Goal: Task Accomplishment & Management: Use online tool/utility

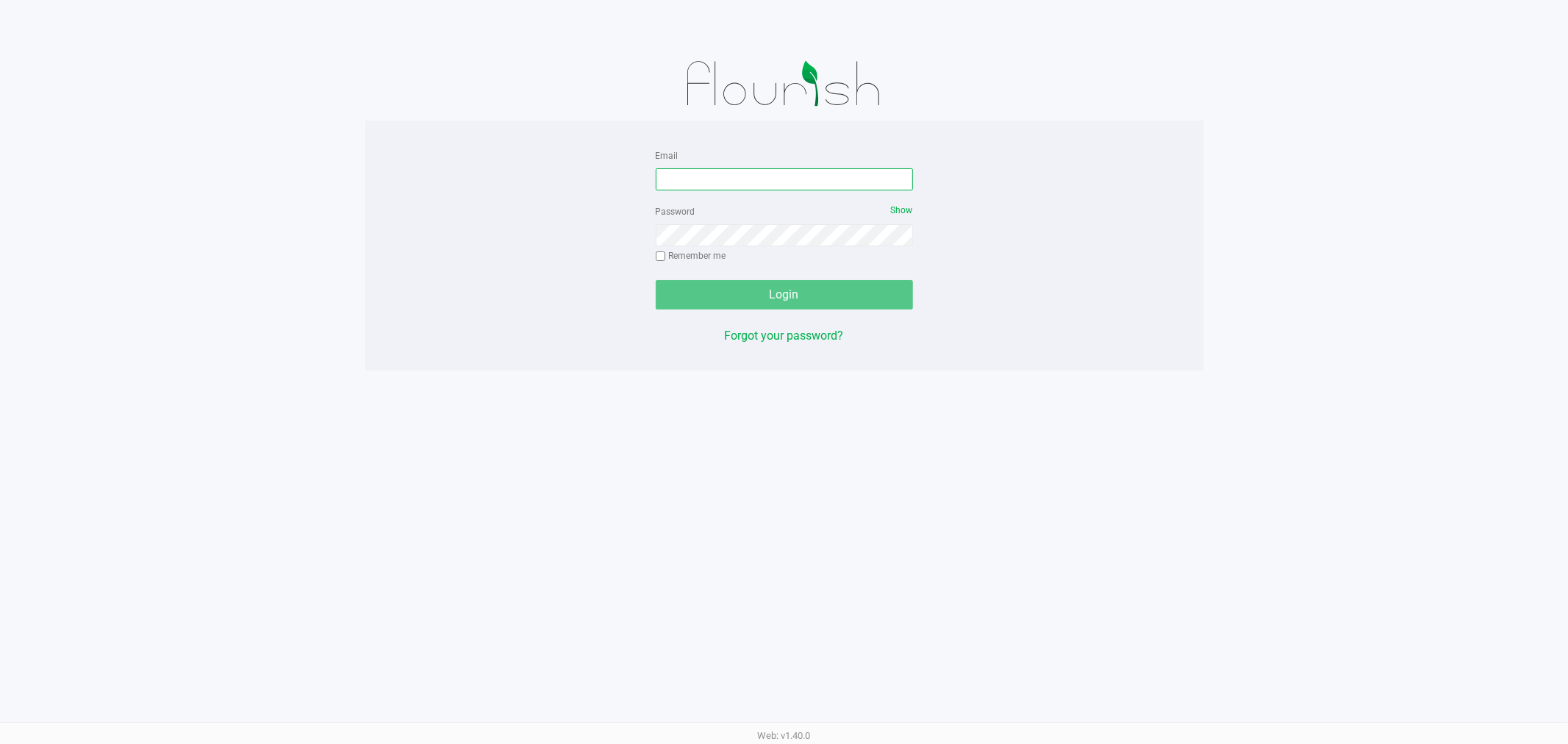
click at [689, 171] on input "Email" at bounding box center [784, 179] width 257 height 22
type input "[EMAIL_ADDRESS][DOMAIN_NAME]"
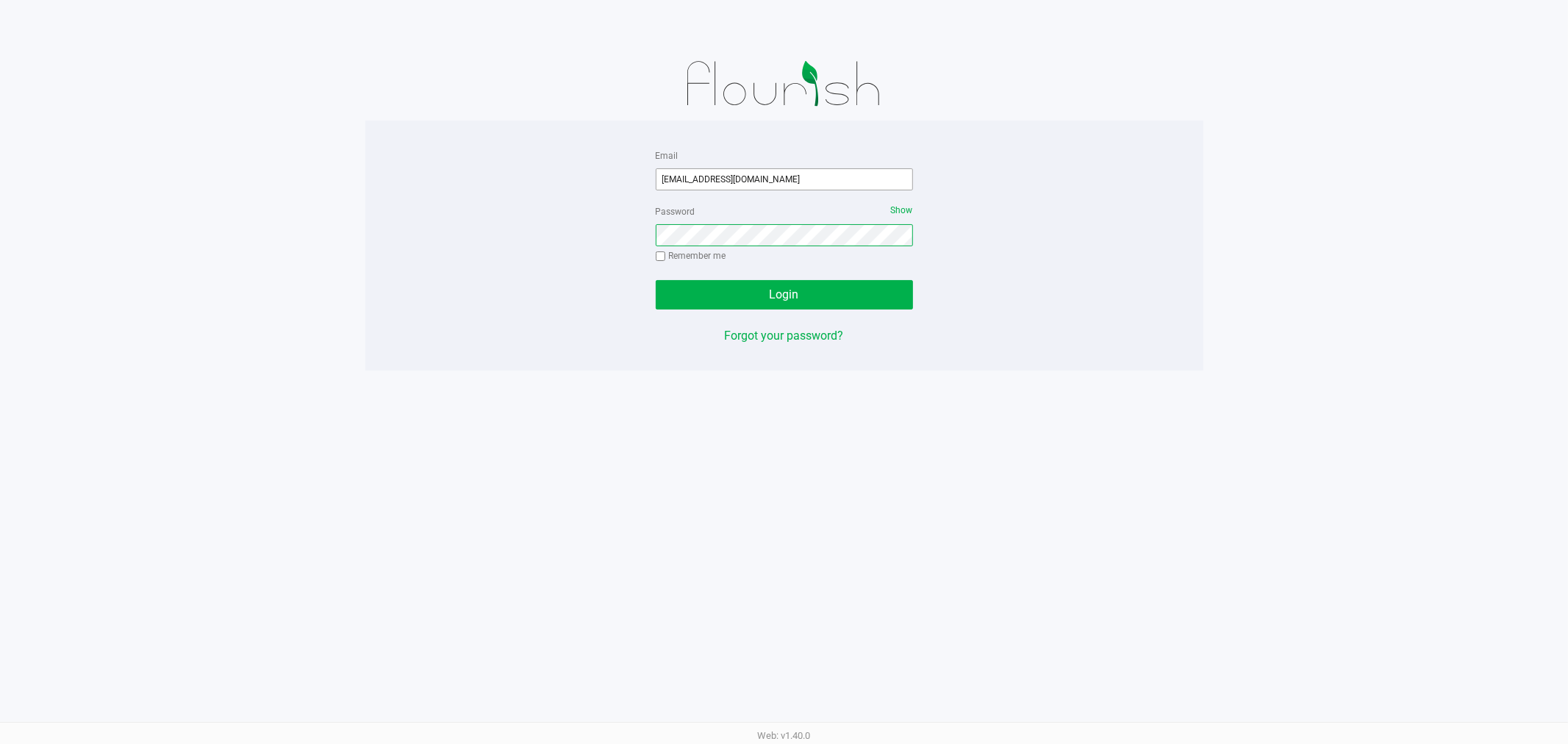
click at [656, 280] on button "Login" at bounding box center [784, 294] width 257 height 29
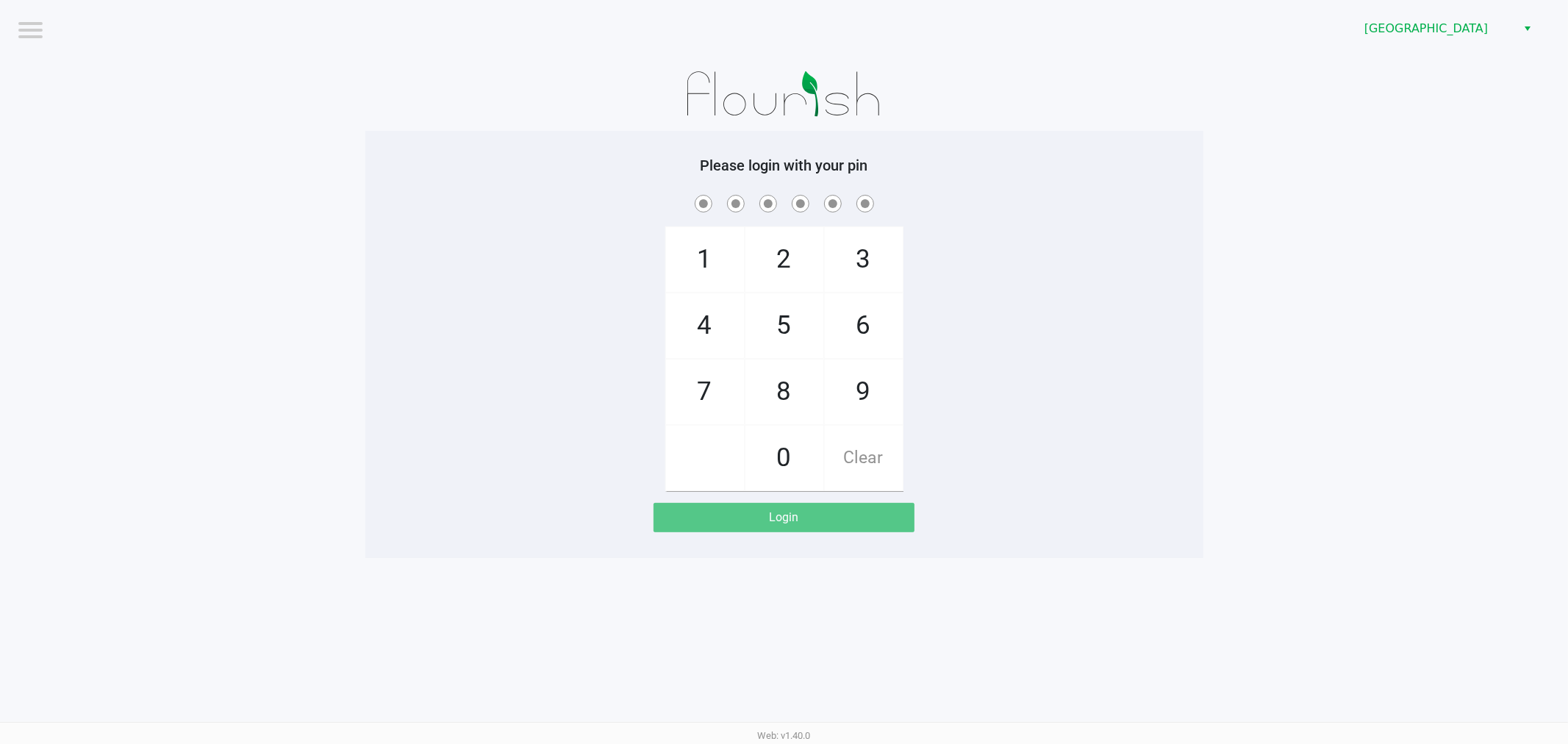
click at [1223, 91] on app-pos-login-wrapper "Logout [GEOGRAPHIC_DATA] Please login with your pin 1 4 7 2 5 8 0 3 6 9 Clear L…" at bounding box center [784, 279] width 1568 height 558
checkbox input "true"
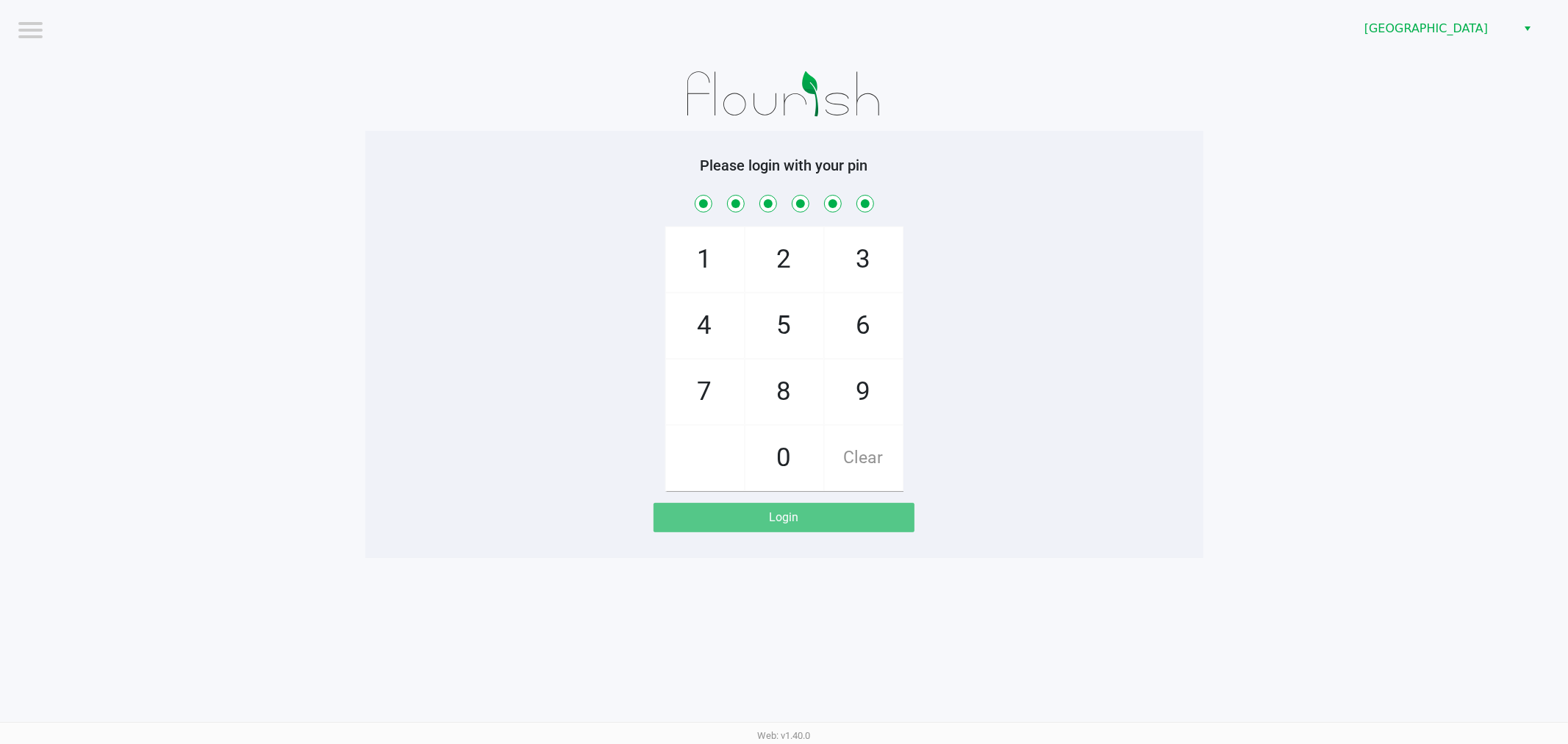
checkbox input "true"
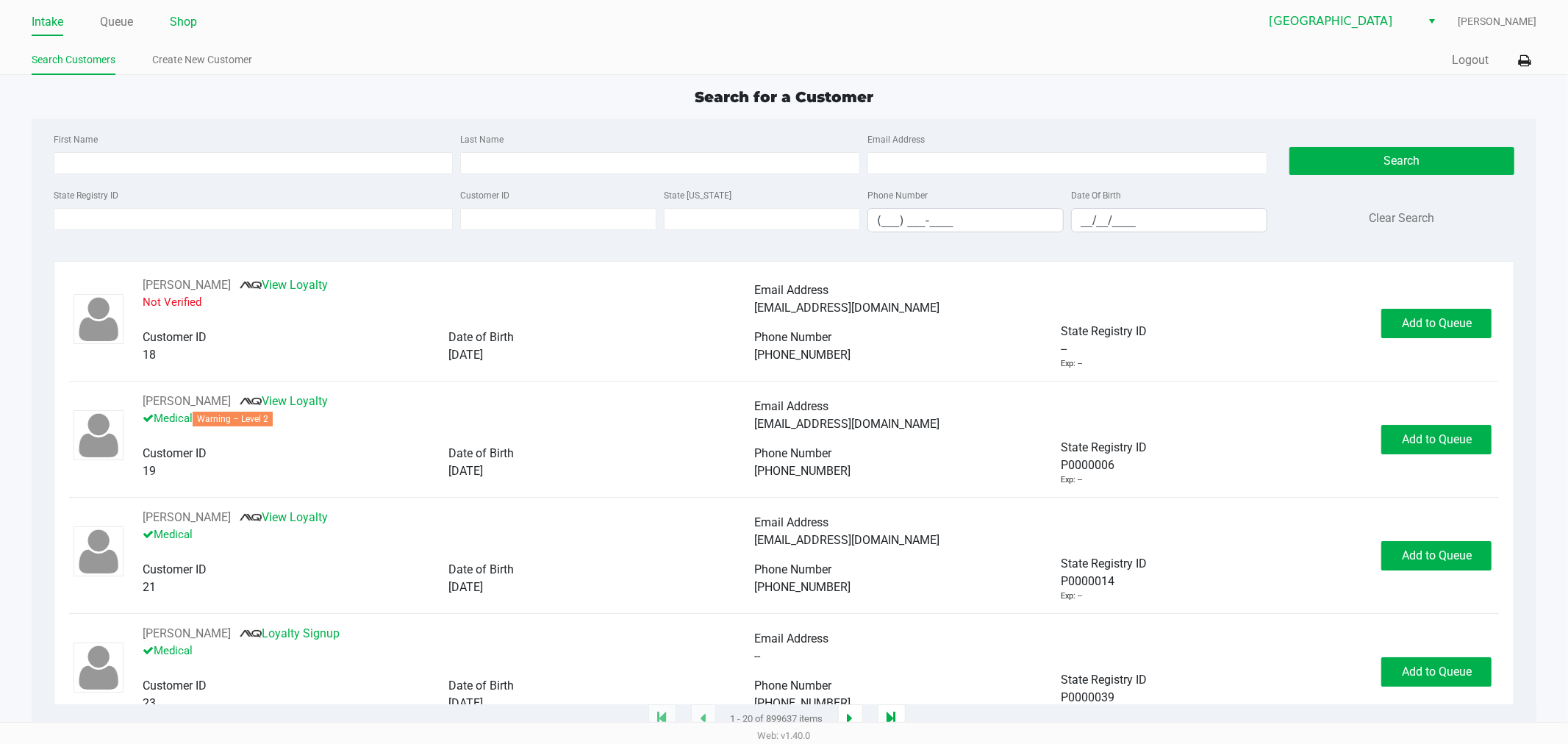
click at [174, 27] on link "Shop" at bounding box center [183, 22] width 27 height 20
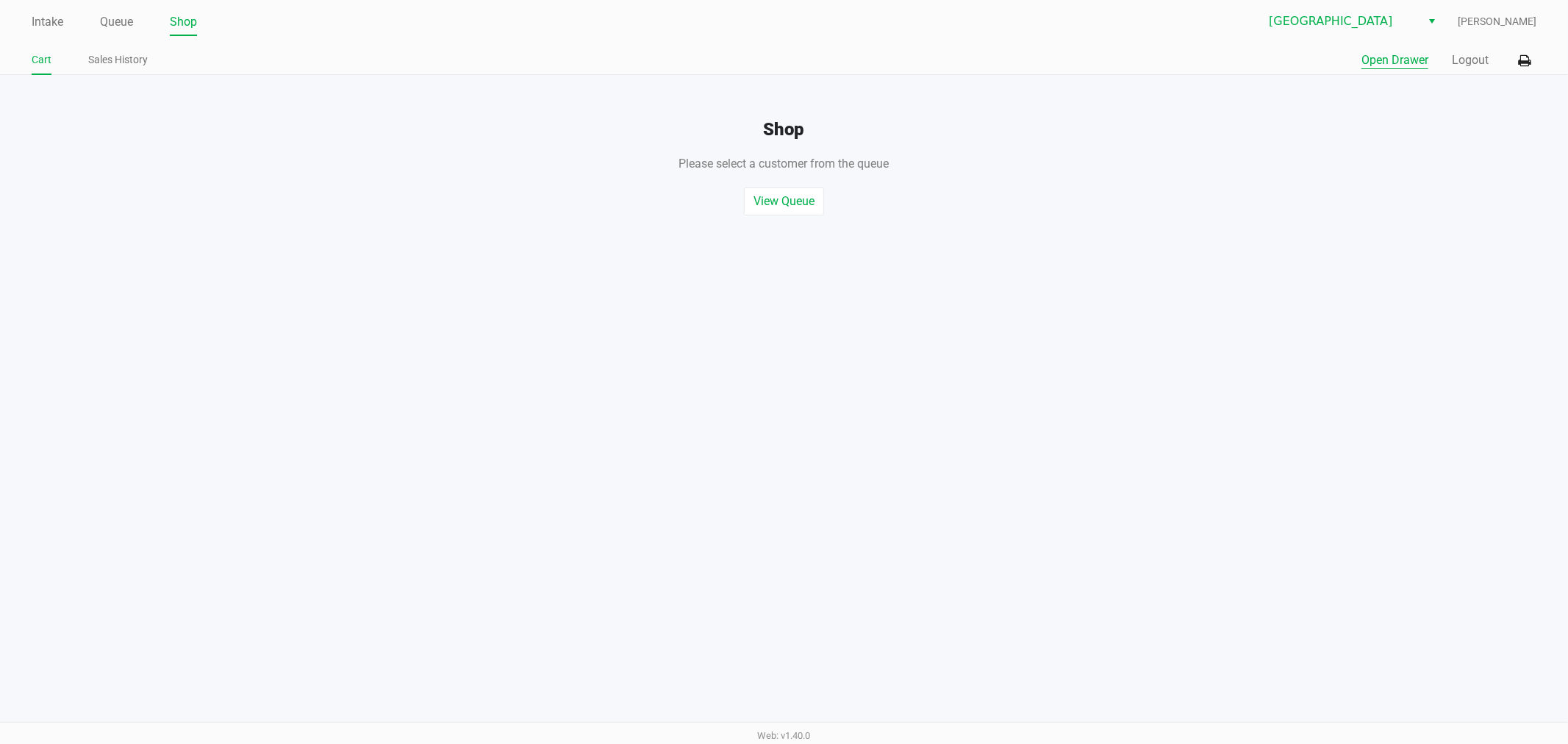
click at [1364, 57] on button "Open Drawer" at bounding box center [1395, 60] width 67 height 18
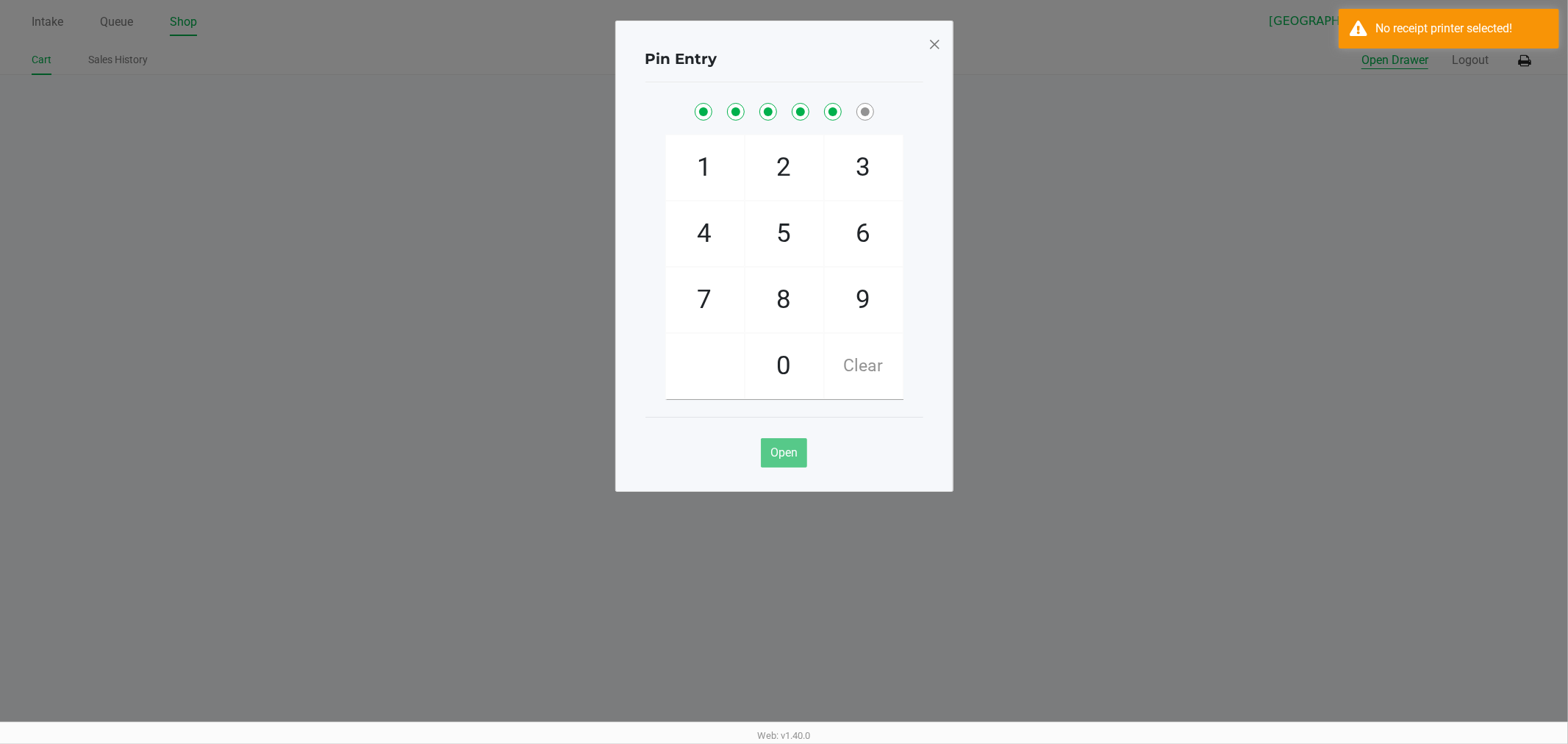
click at [1361, 51] on button "Open Drawer" at bounding box center [1395, 60] width 67 height 18
checkbox input "true"
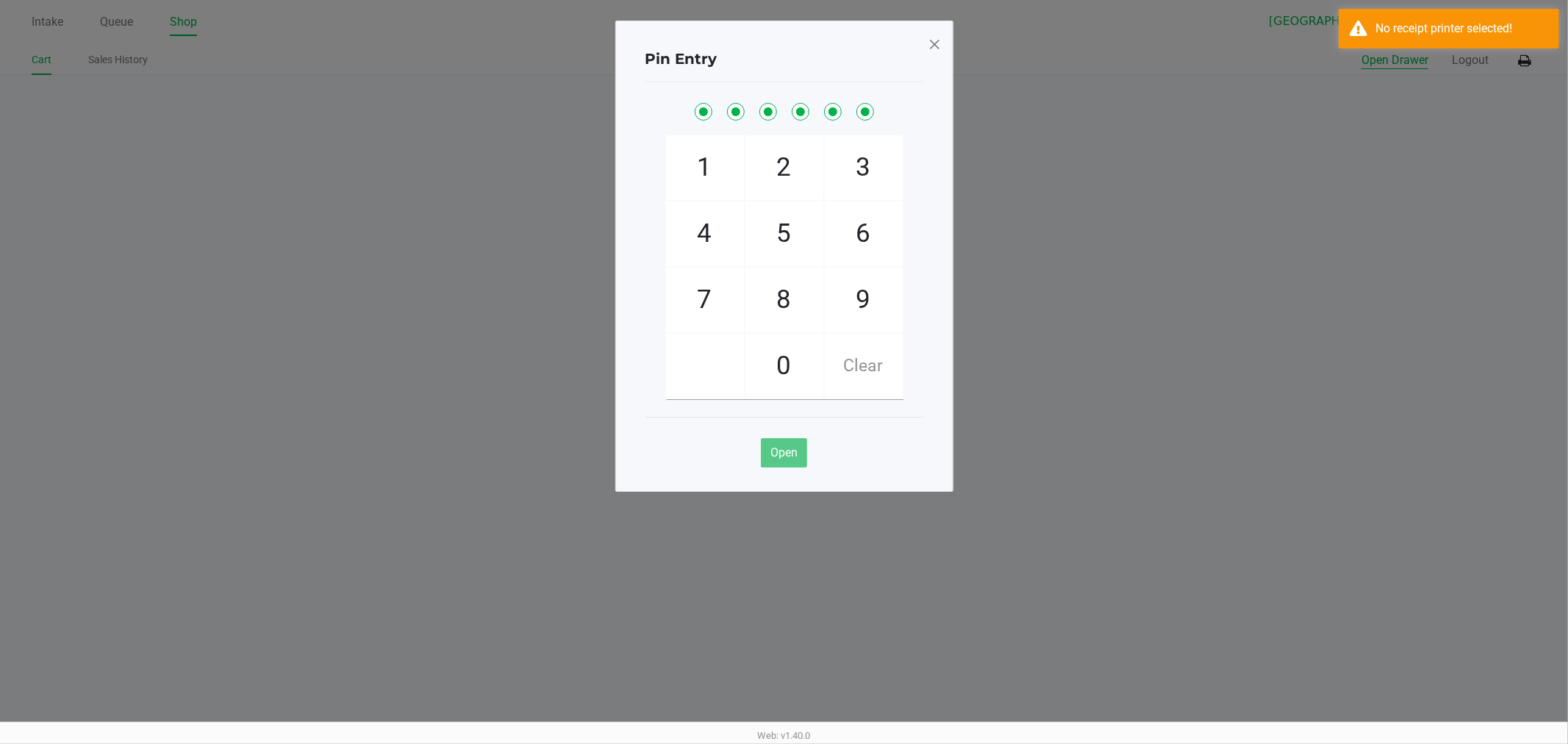
checkbox input "true"
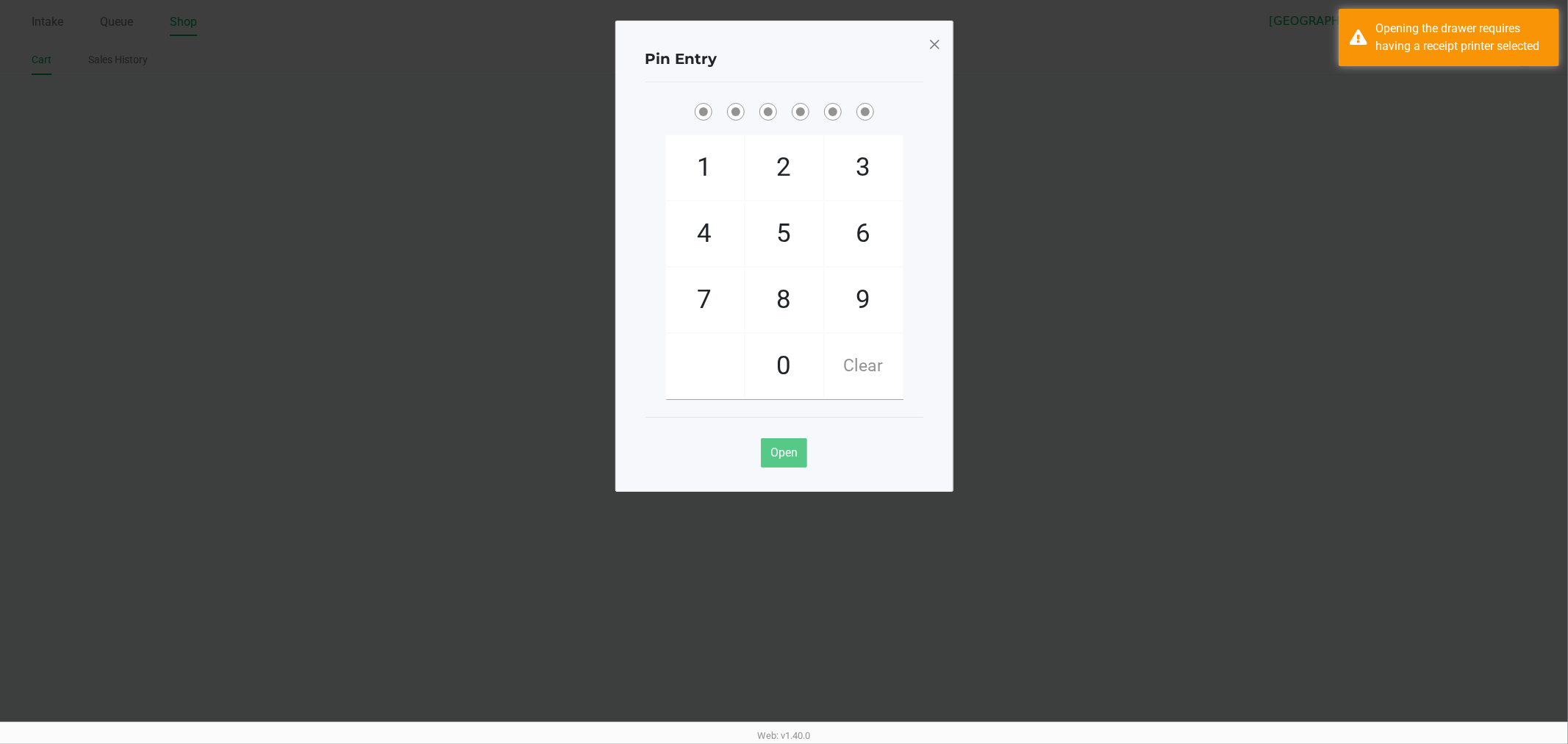
click at [951, 41] on ngb-modal-window "Pin Entry 1 4 7 2 5 8 0 3 6 9 Clear Open" at bounding box center [784, 372] width 1568 height 744
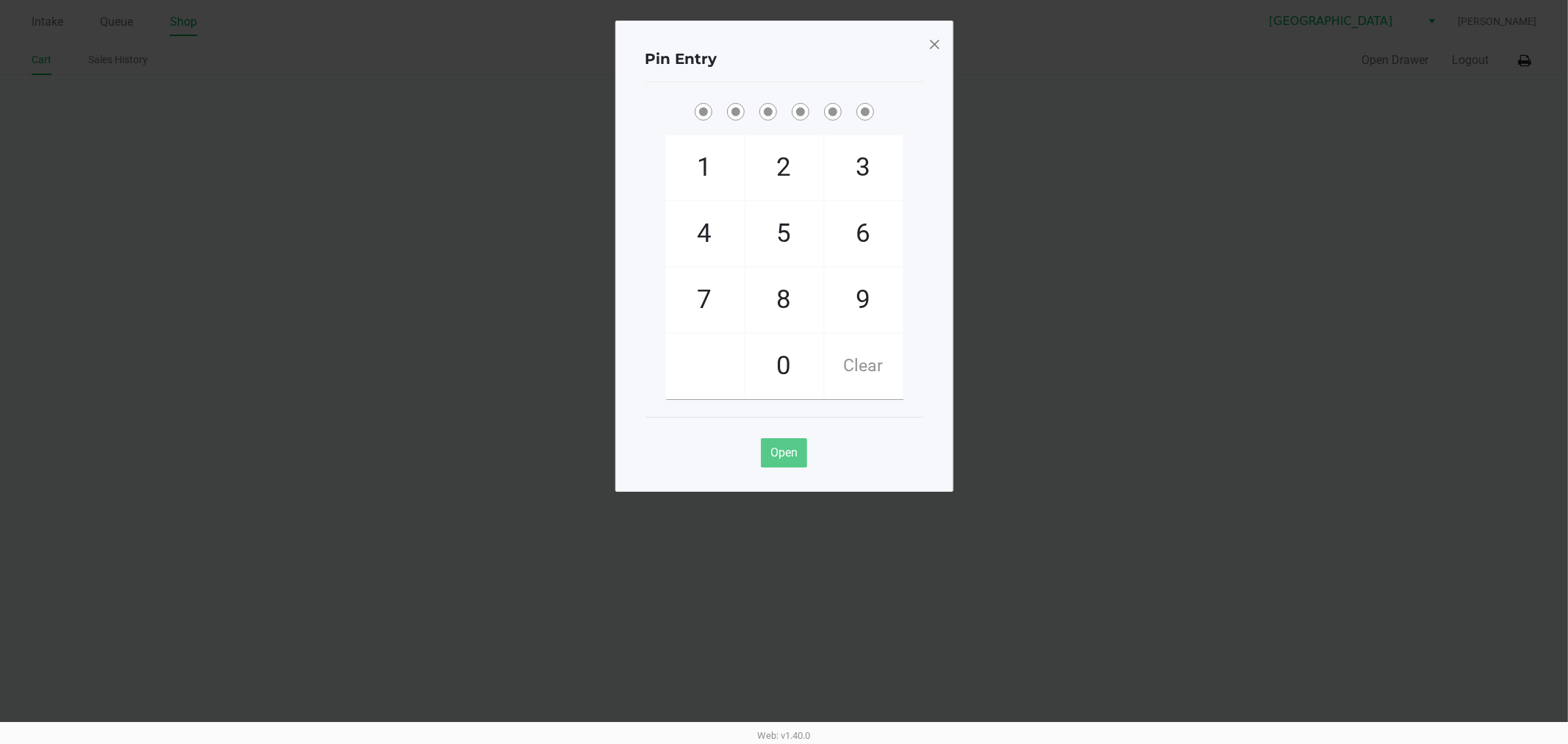
click at [944, 42] on div "Pin Entry 1 4 7 2 5 8 0 3 6 9 Clear Open" at bounding box center [784, 256] width 338 height 471
click at [930, 47] on span at bounding box center [934, 44] width 13 height 24
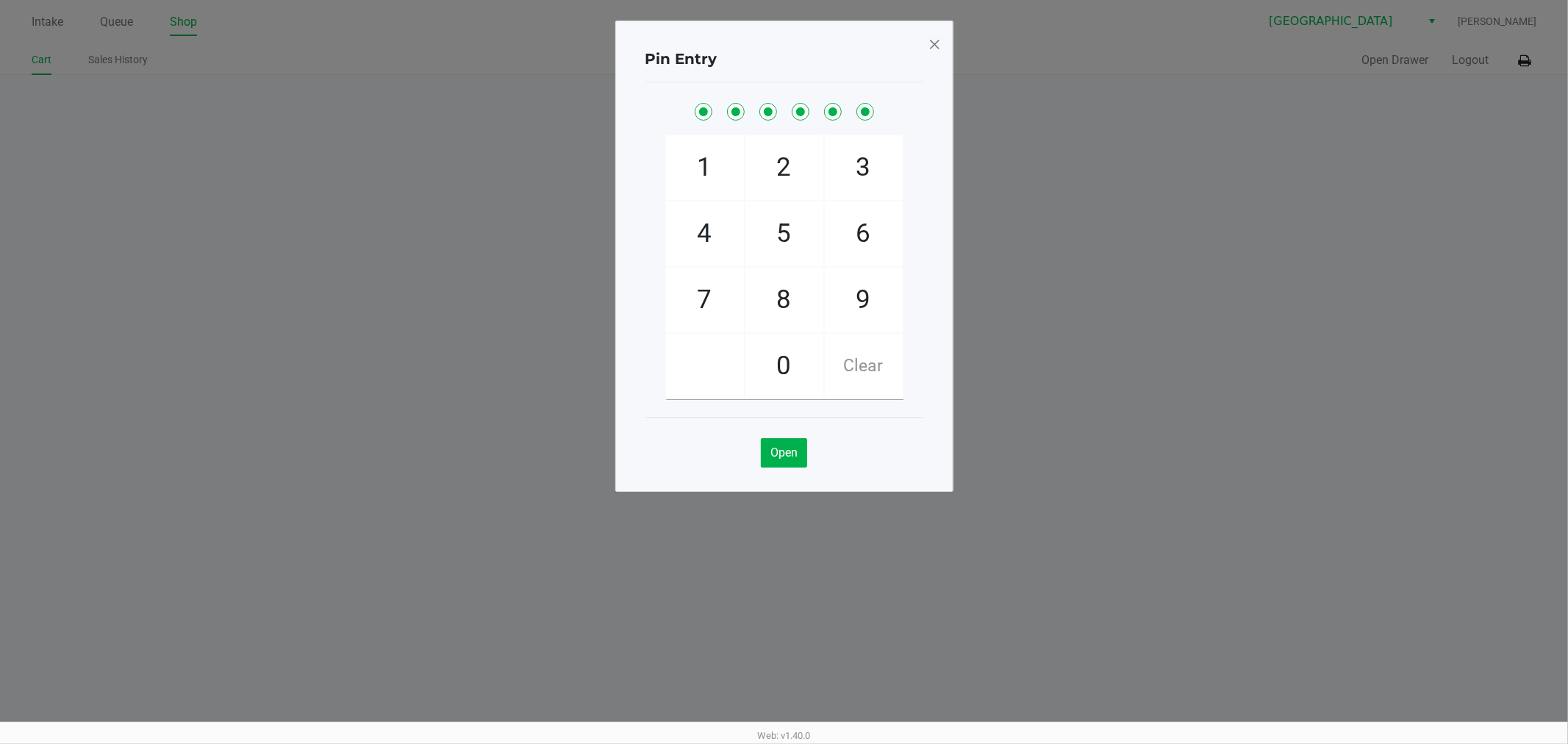
click at [936, 42] on span at bounding box center [934, 44] width 13 height 24
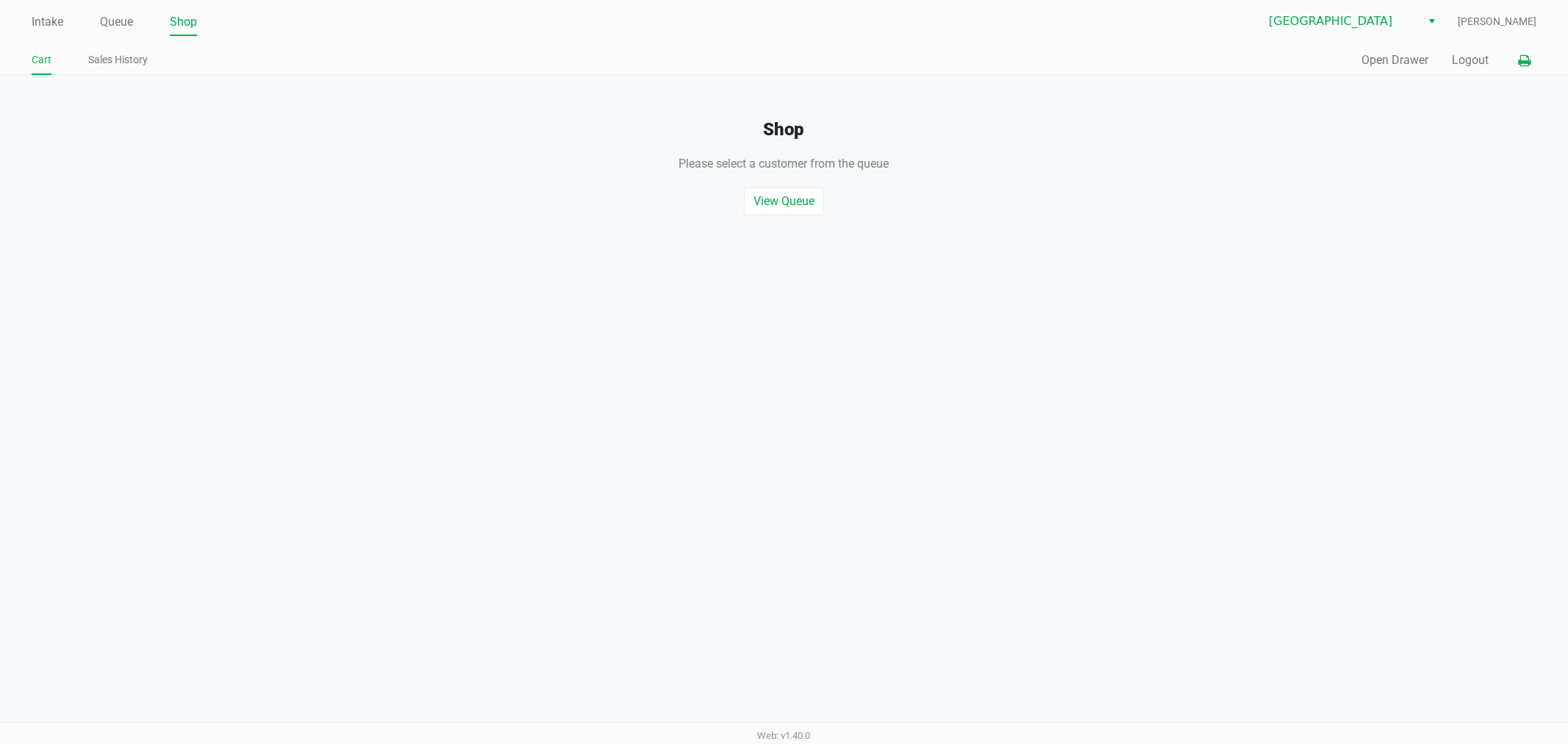
click at [1518, 64] on button at bounding box center [1524, 61] width 24 height 27
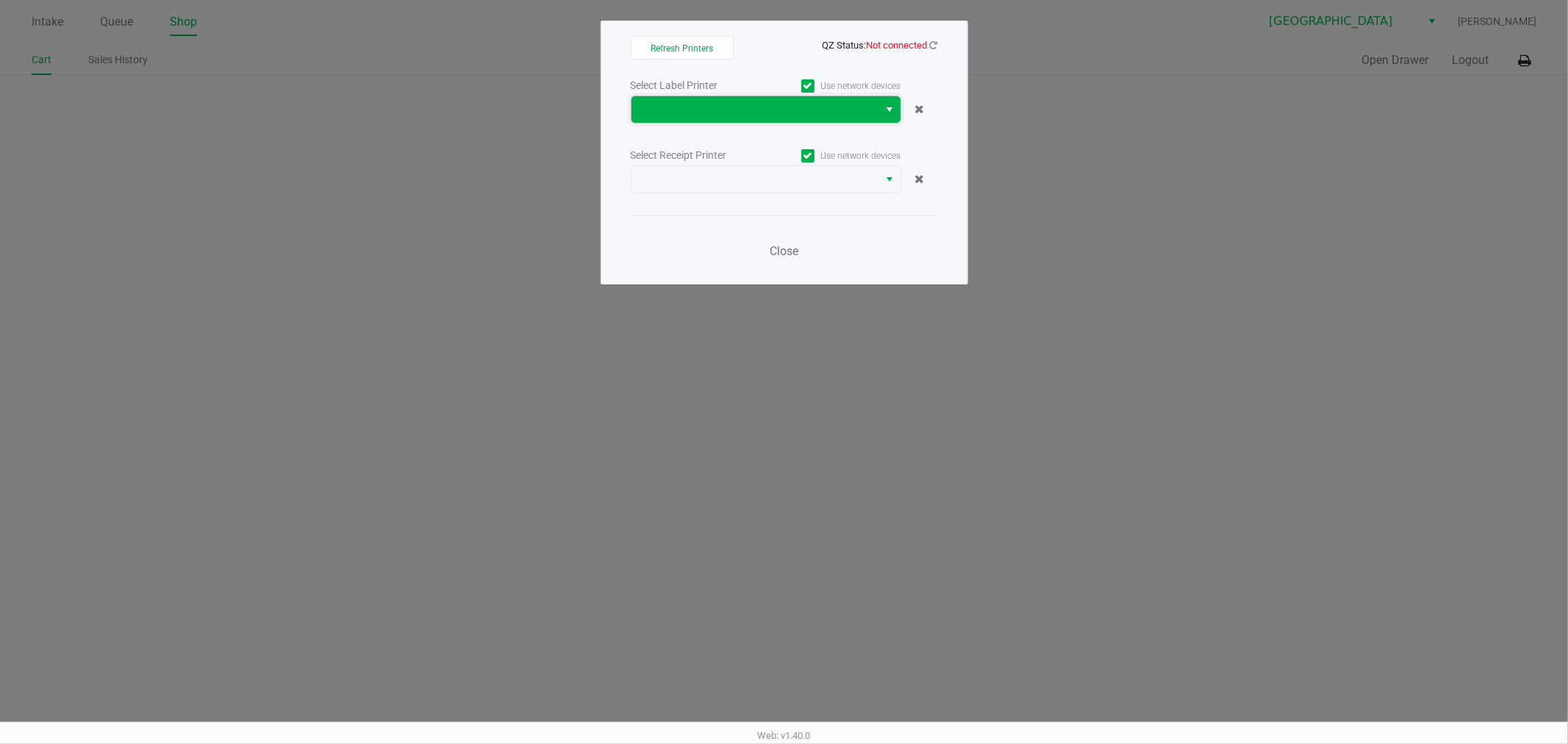
click at [726, 98] on span at bounding box center [755, 109] width 248 height 26
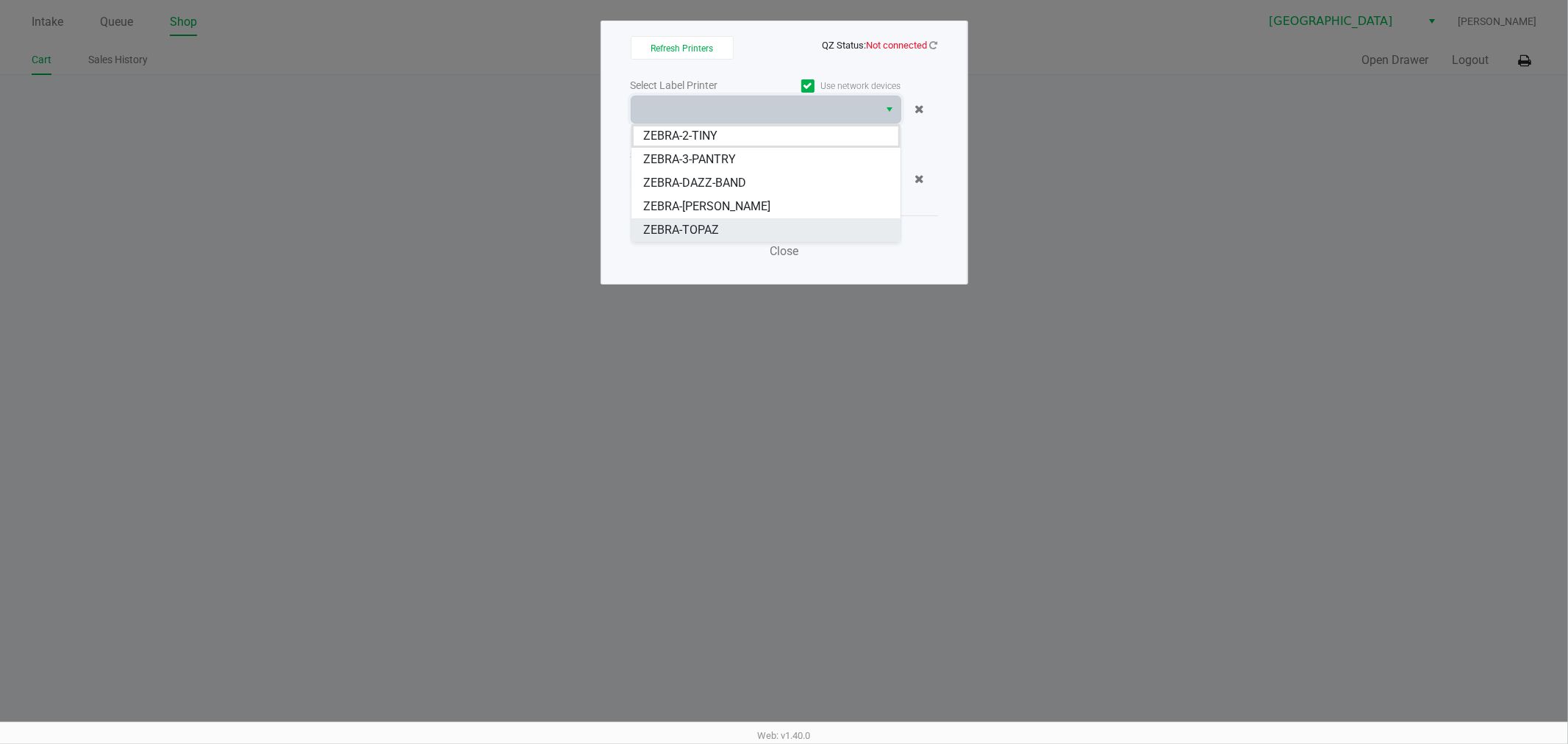
click at [714, 222] on span "ZEBRA-TOPAZ" at bounding box center [681, 230] width 76 height 18
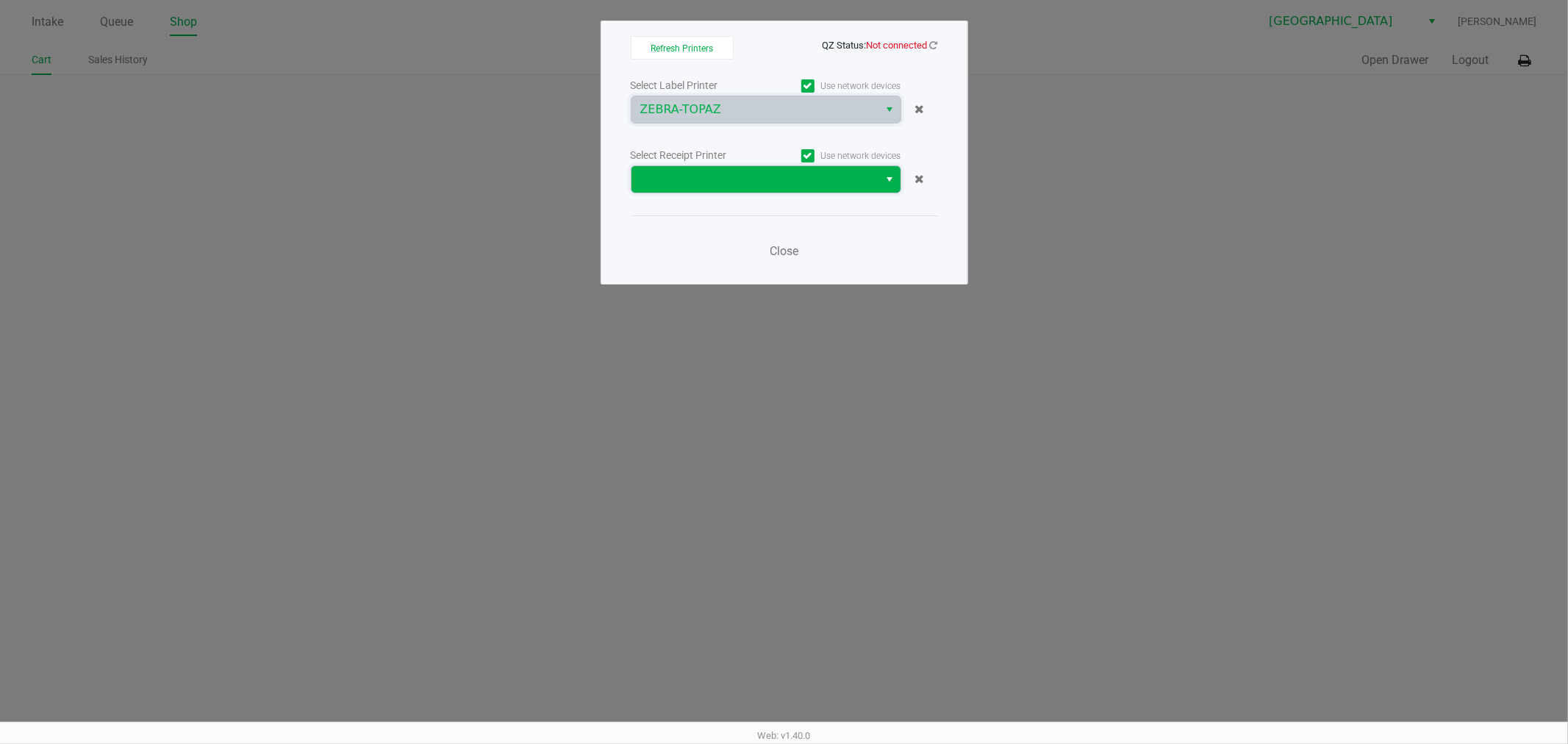
click at [724, 173] on span at bounding box center [756, 179] width 230 height 18
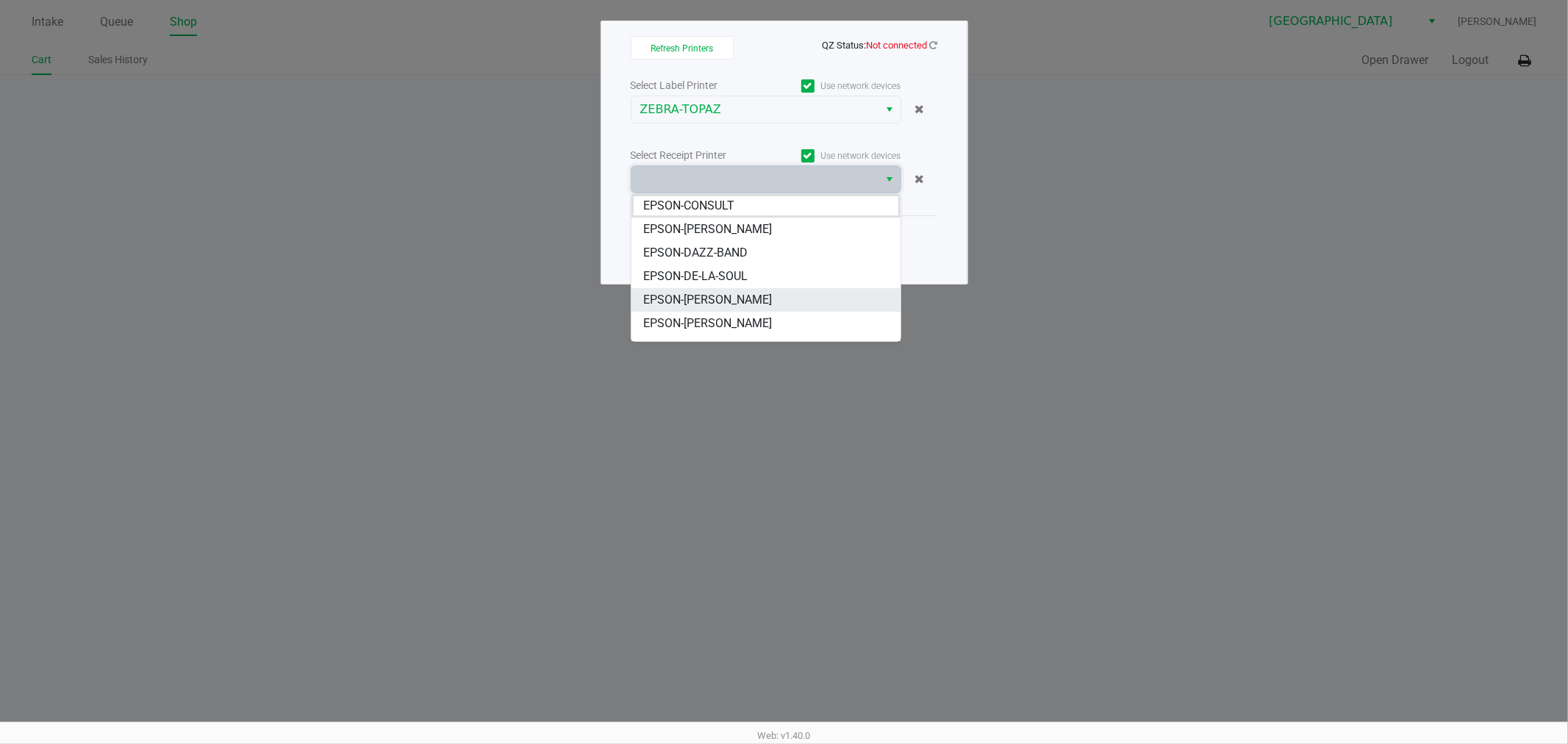
scroll to position [18, 0]
click at [710, 325] on span "EPSON-TOPAZ" at bounding box center [682, 329] width 77 height 18
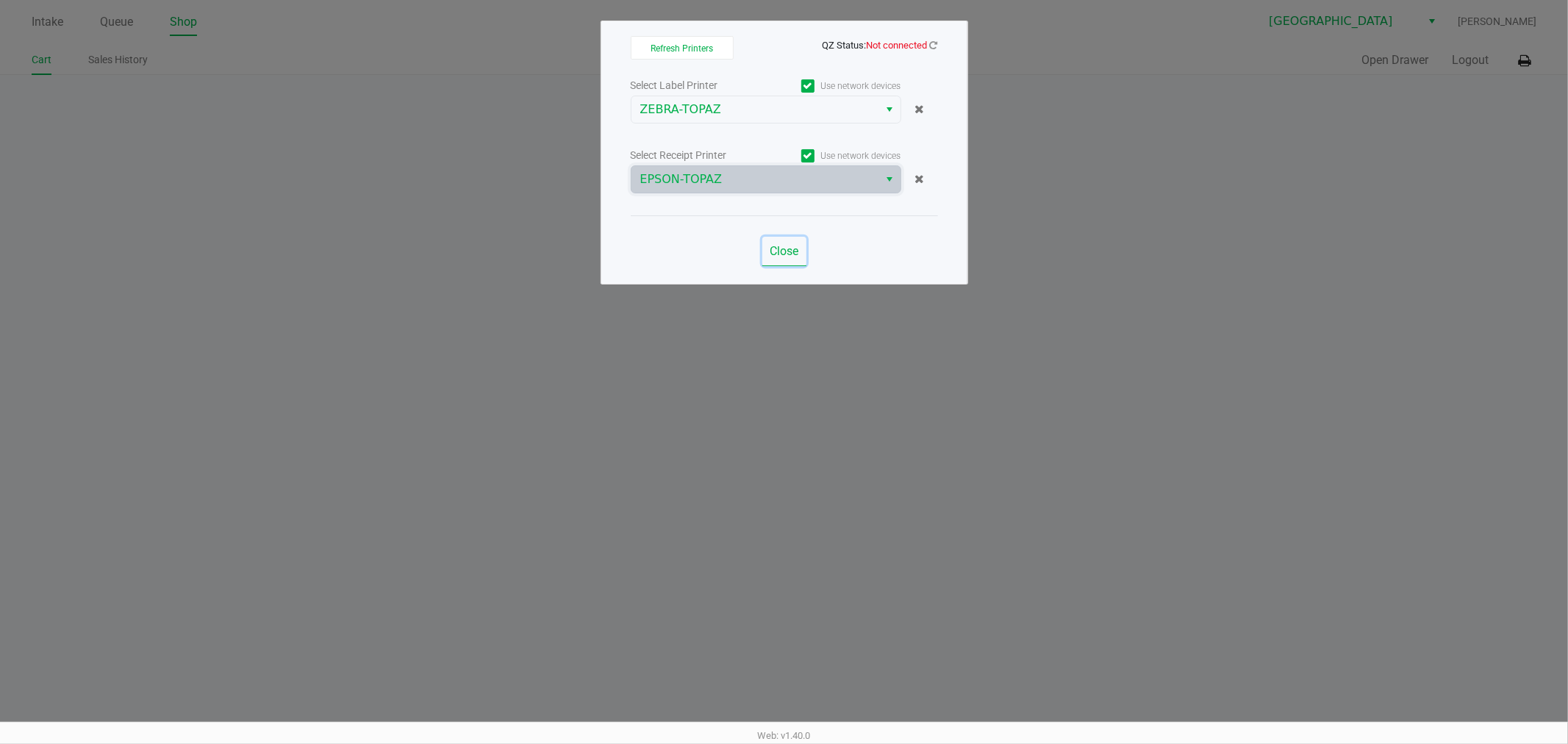
click at [768, 266] on button "Close" at bounding box center [784, 251] width 44 height 29
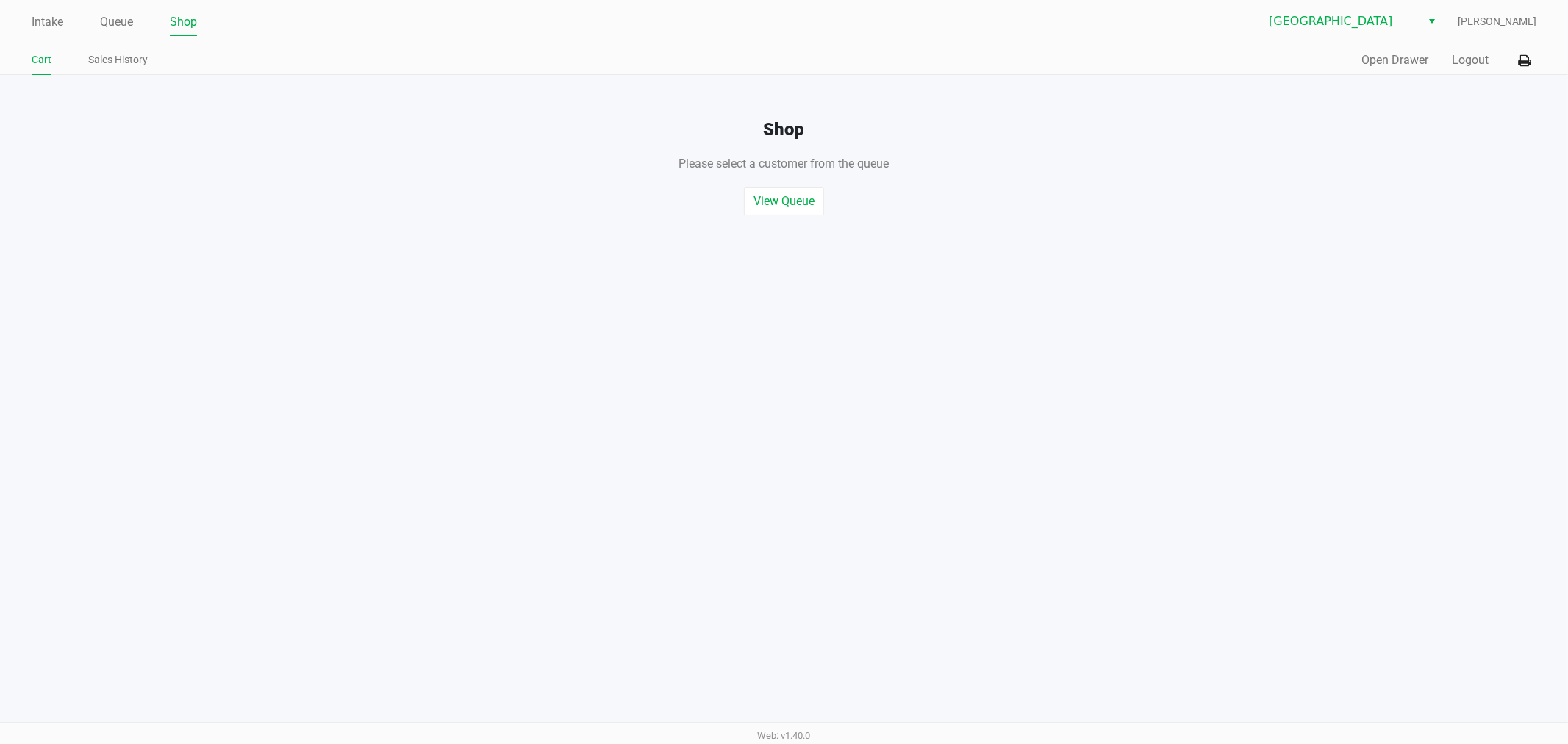
click at [1391, 73] on div "Quick Sale Open Drawer Logout" at bounding box center [1160, 61] width 752 height 27
click at [1394, 66] on button "Open Drawer" at bounding box center [1395, 60] width 67 height 18
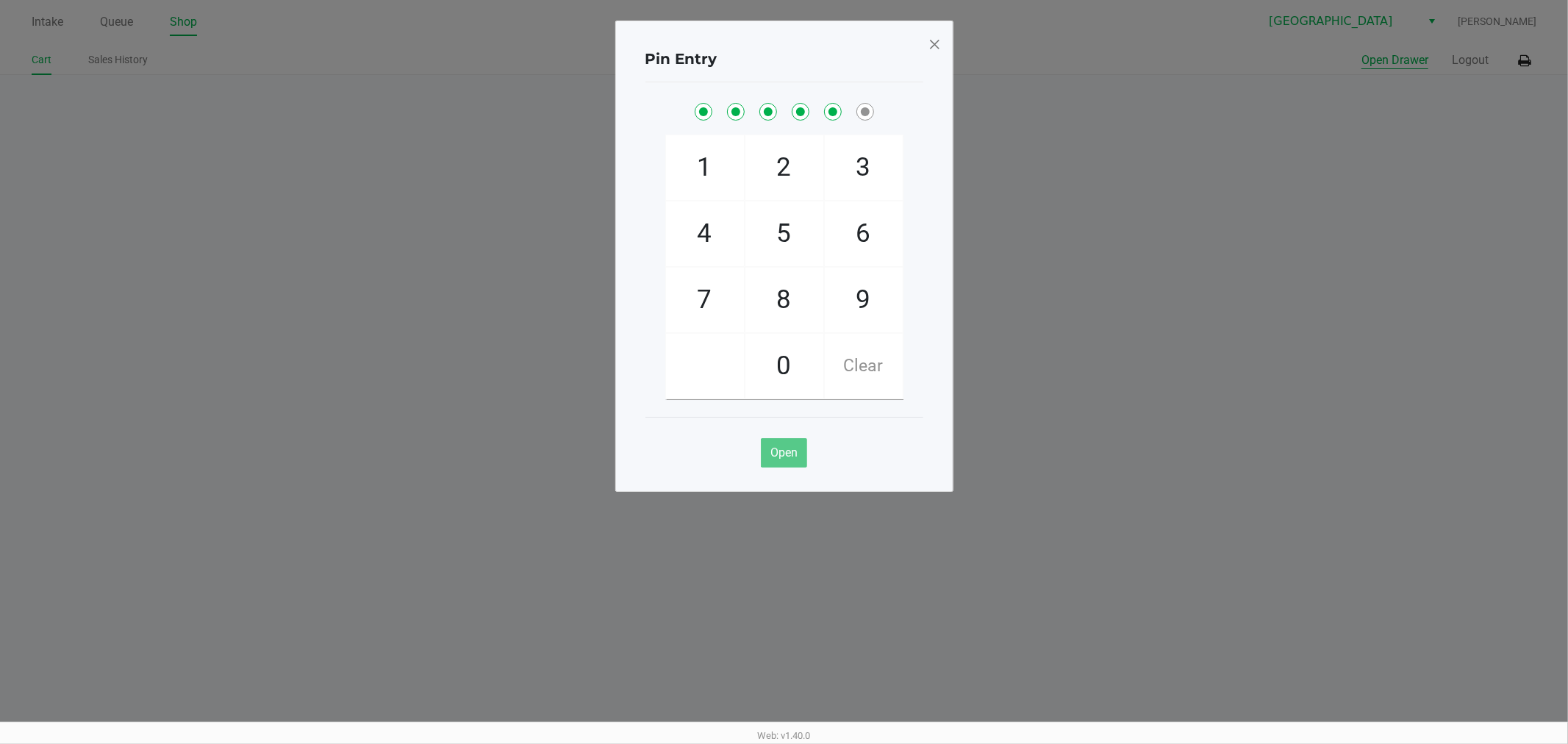
checkbox input "true"
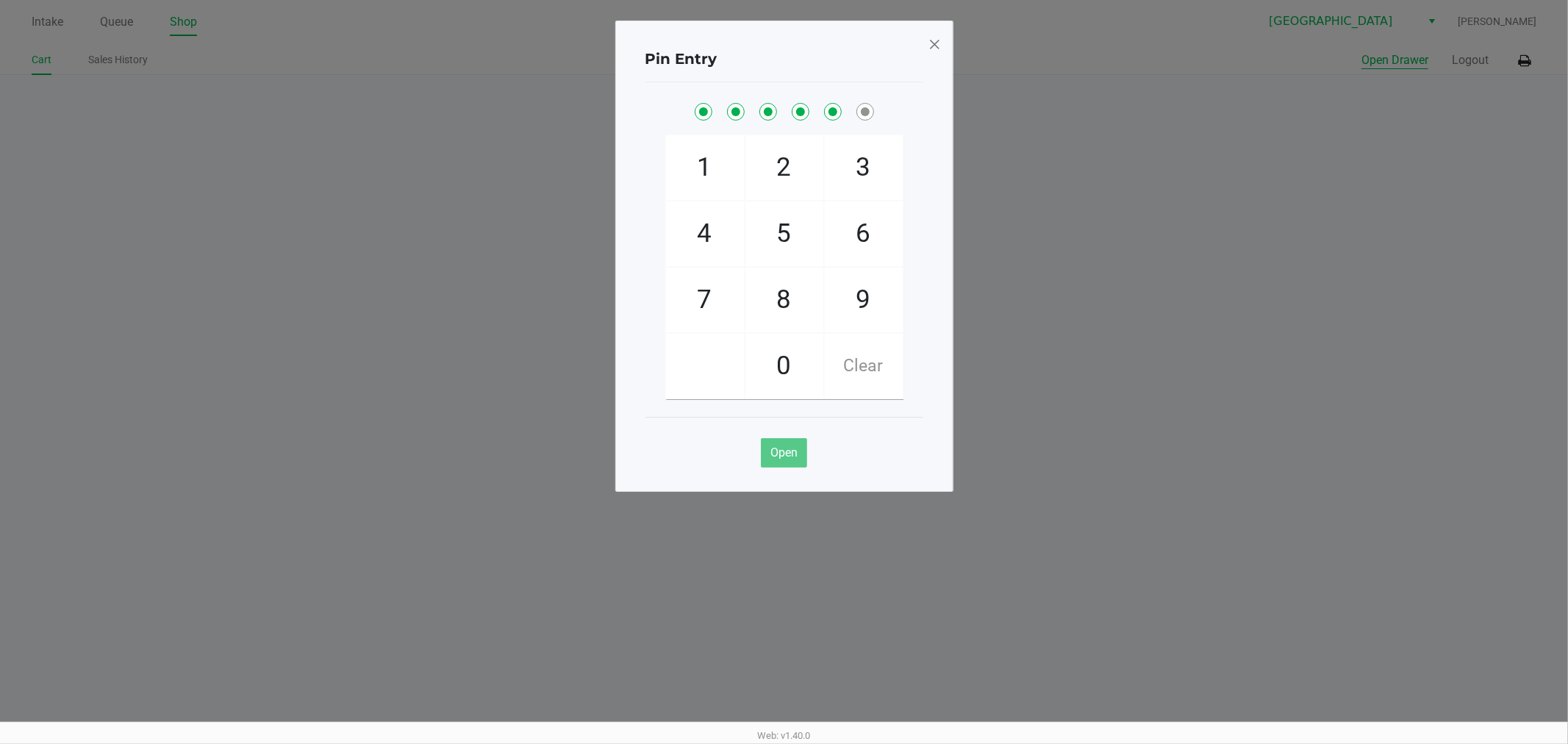
click at [1361, 51] on button "Open Drawer" at bounding box center [1395, 60] width 67 height 18
checkbox input "true"
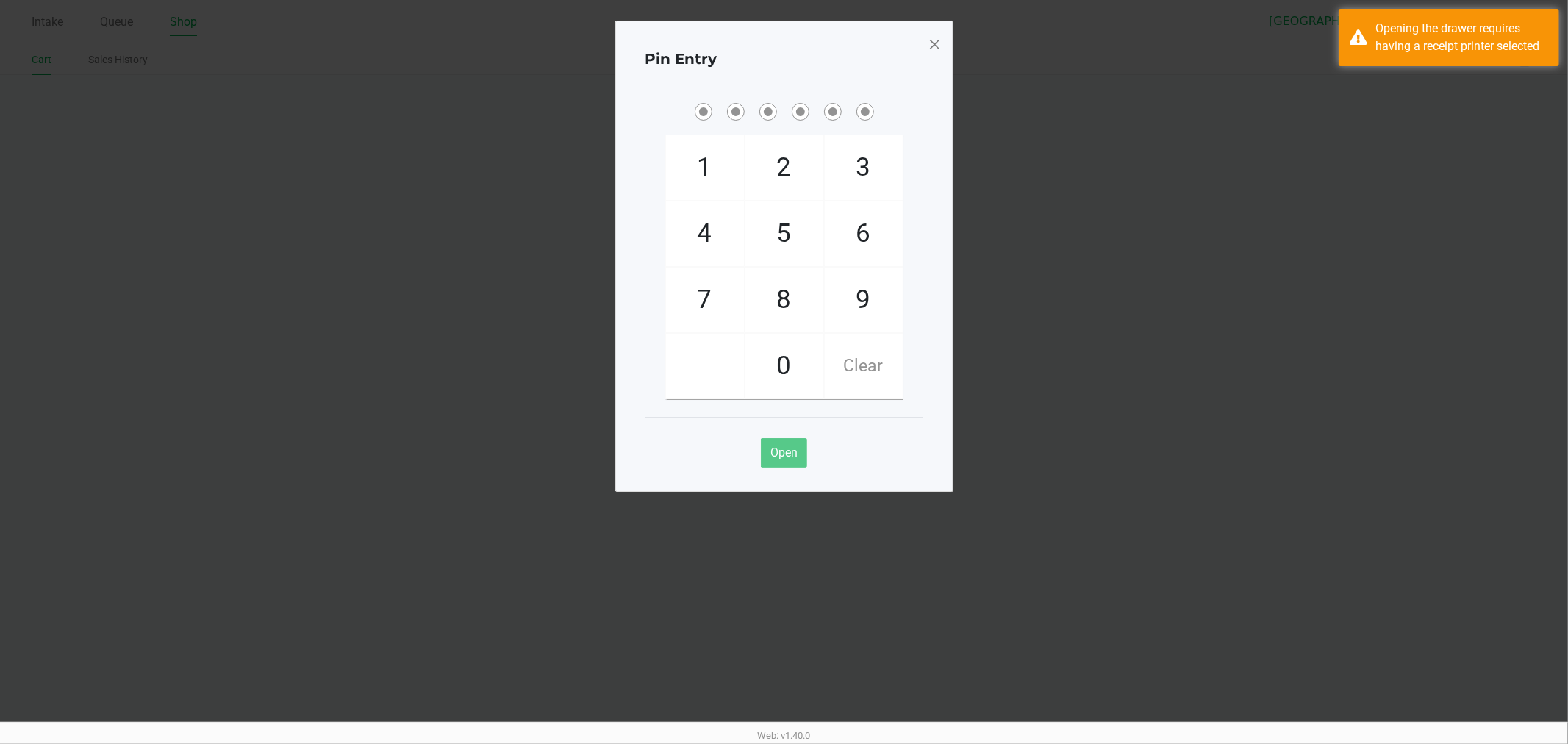
click at [935, 33] on span at bounding box center [934, 44] width 13 height 24
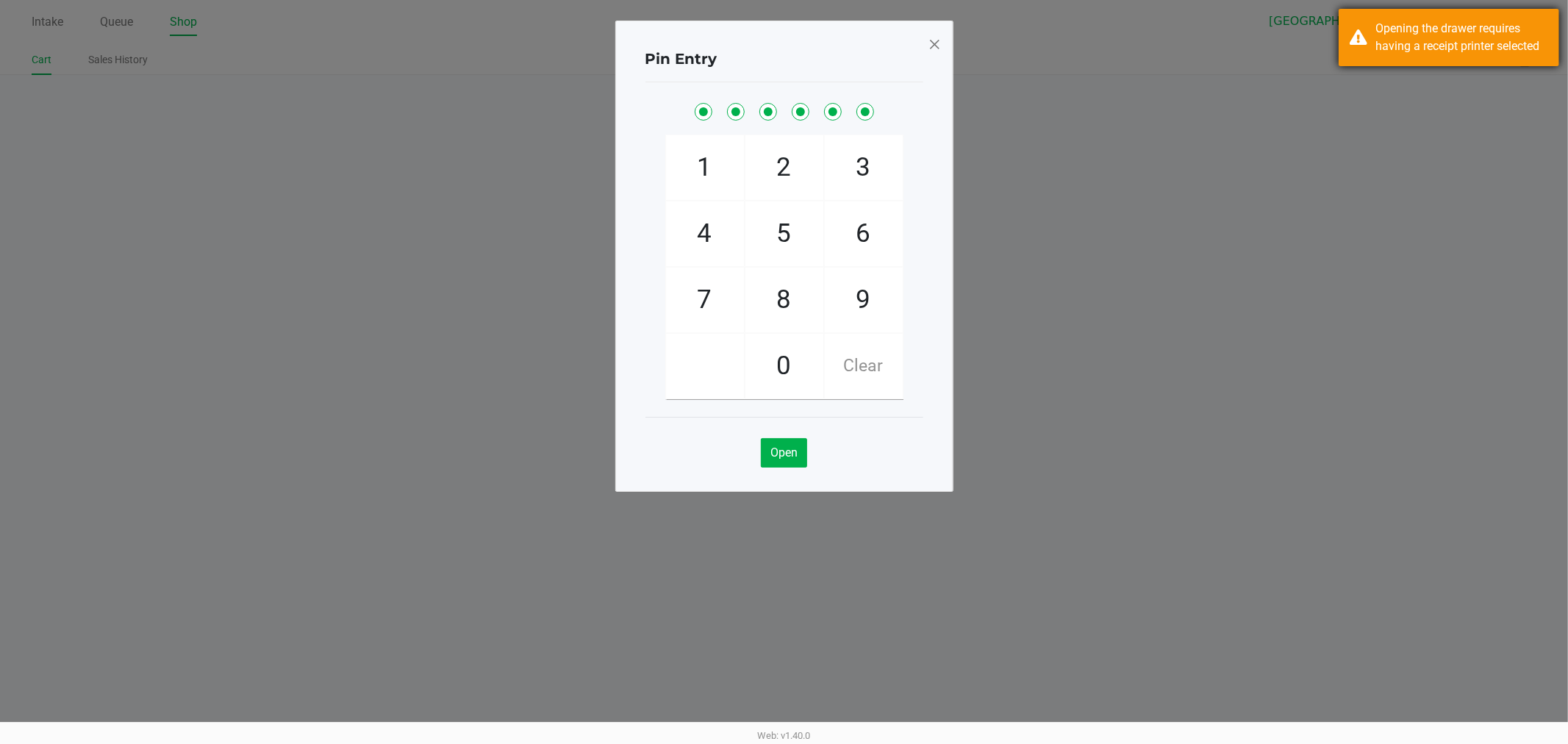
click at [1423, 24] on div "Opening the drawer requires having a receipt printer selected" at bounding box center [1461, 38] width 172 height 35
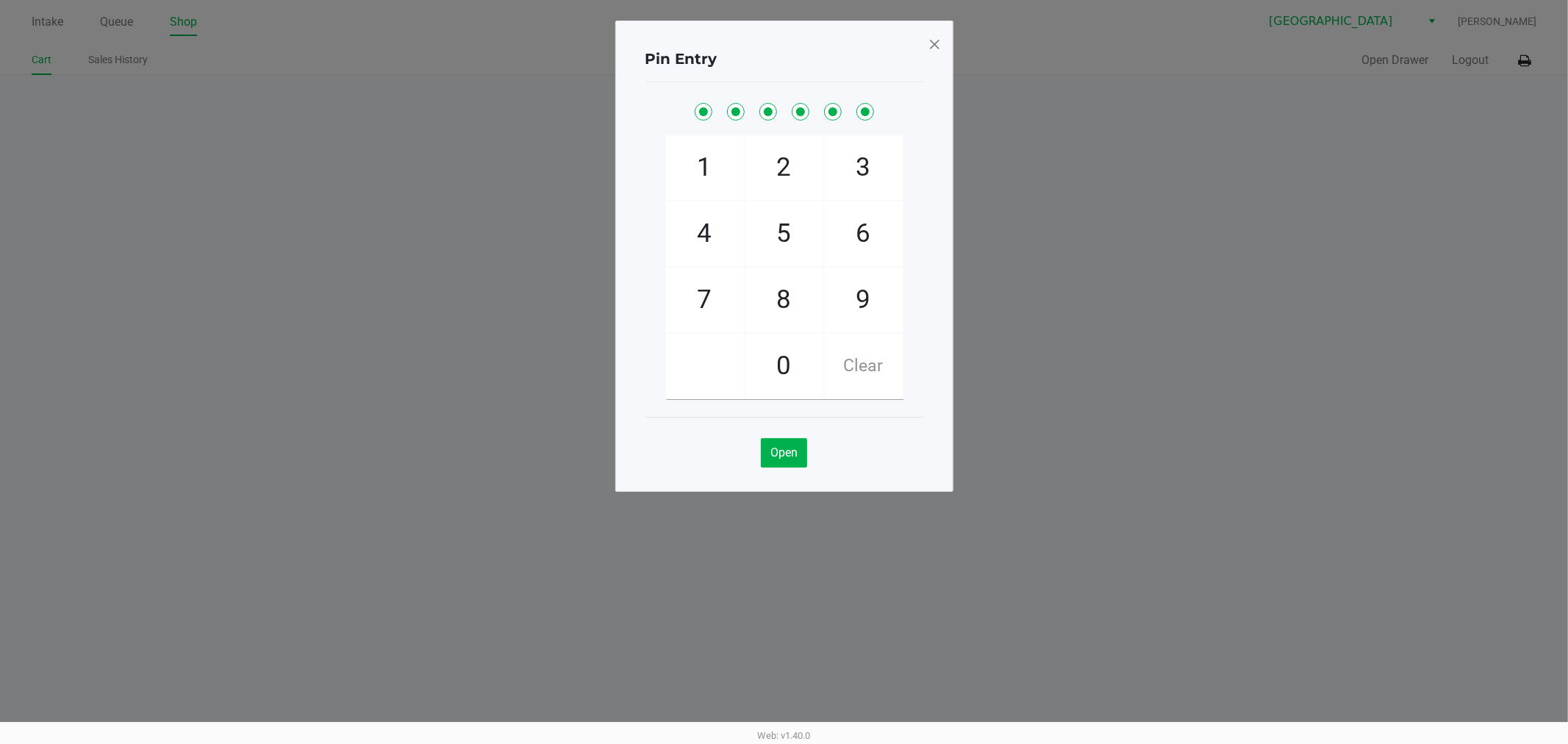
click at [1425, 26] on div "Opening the drawer requires having a receipt printer selected" at bounding box center [1461, 38] width 172 height 35
click at [920, 45] on div "Pin Entry" at bounding box center [784, 59] width 278 height 46
click at [938, 43] on span at bounding box center [934, 44] width 13 height 24
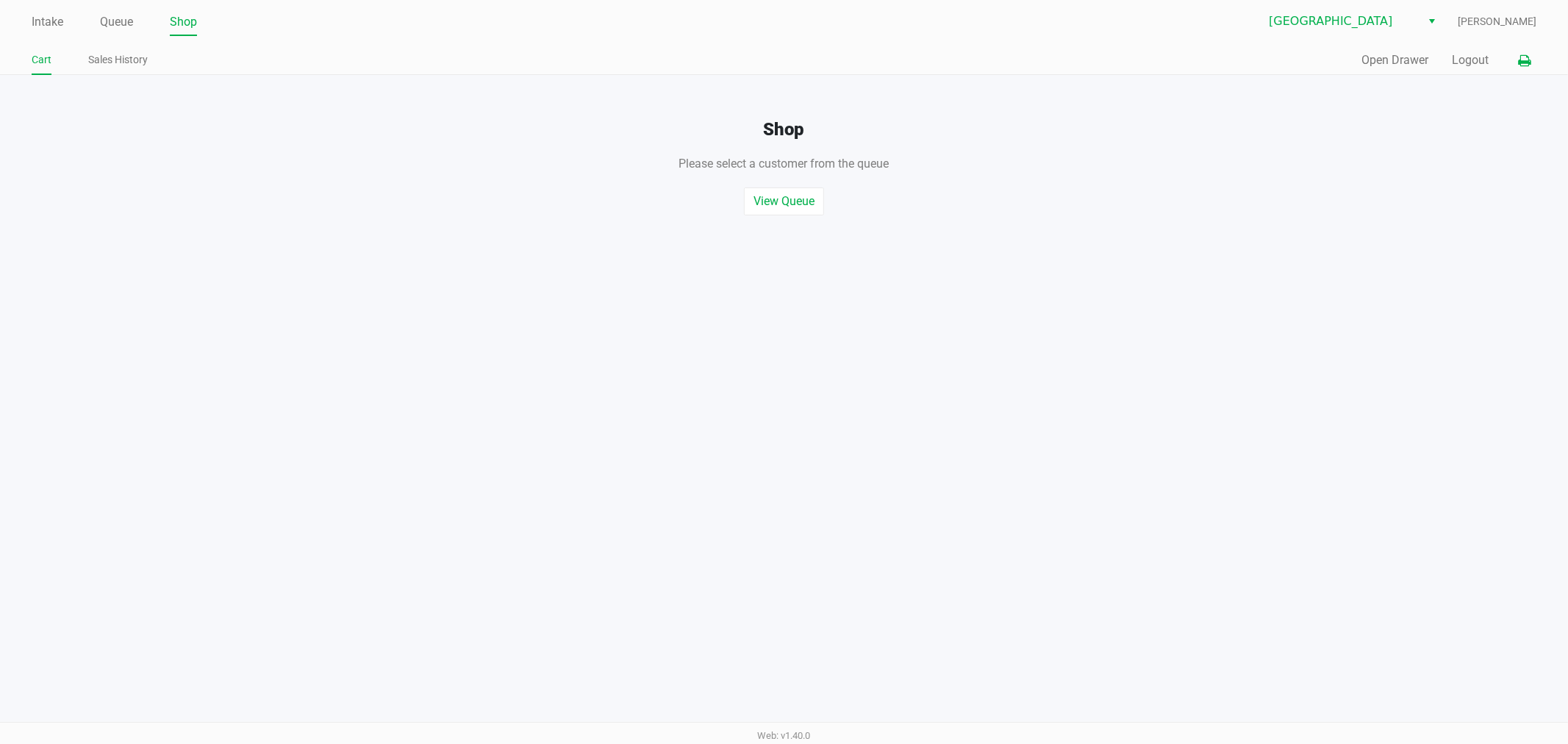
click at [1530, 65] on icon at bounding box center [1524, 61] width 13 height 10
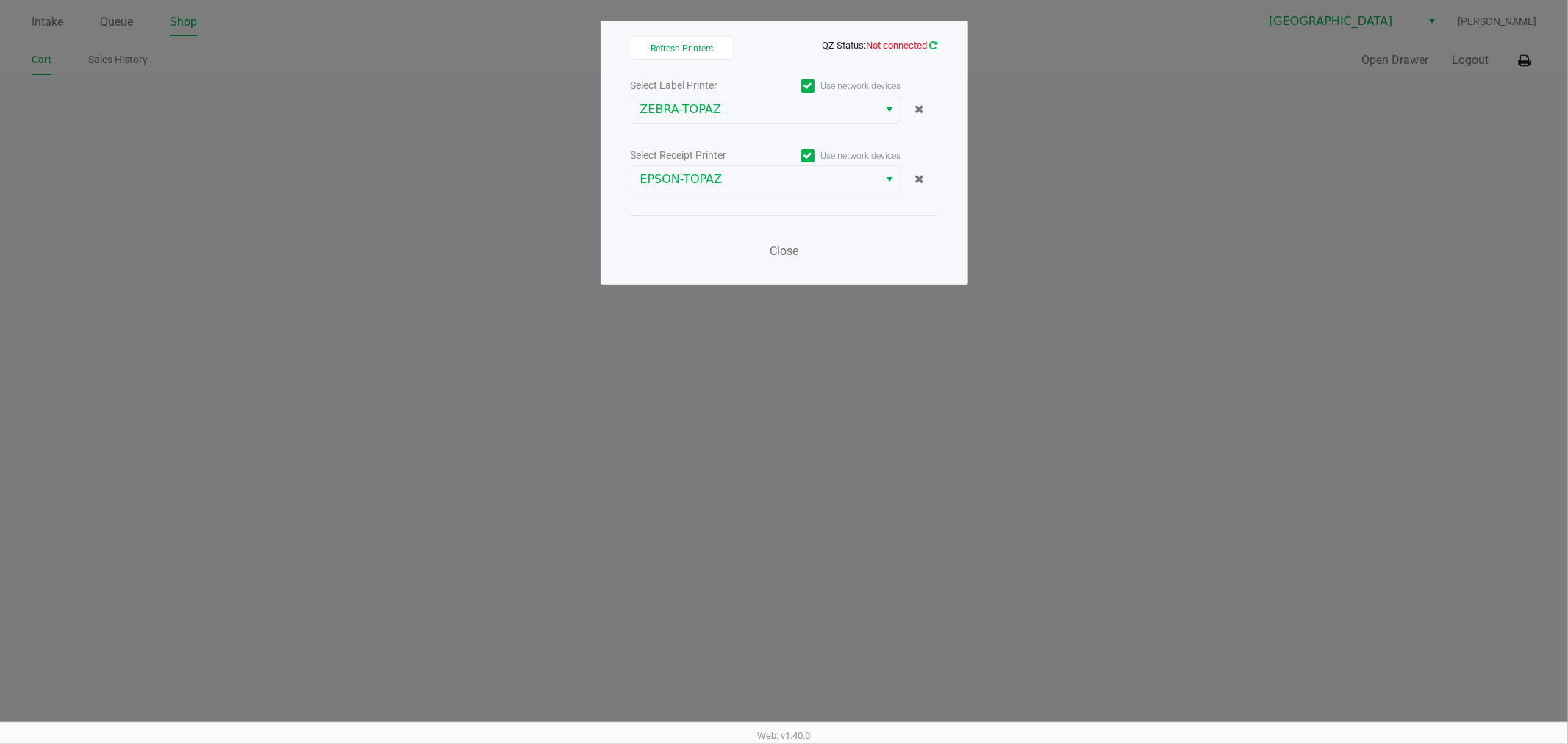
click at [932, 48] on icon at bounding box center [934, 45] width 8 height 9
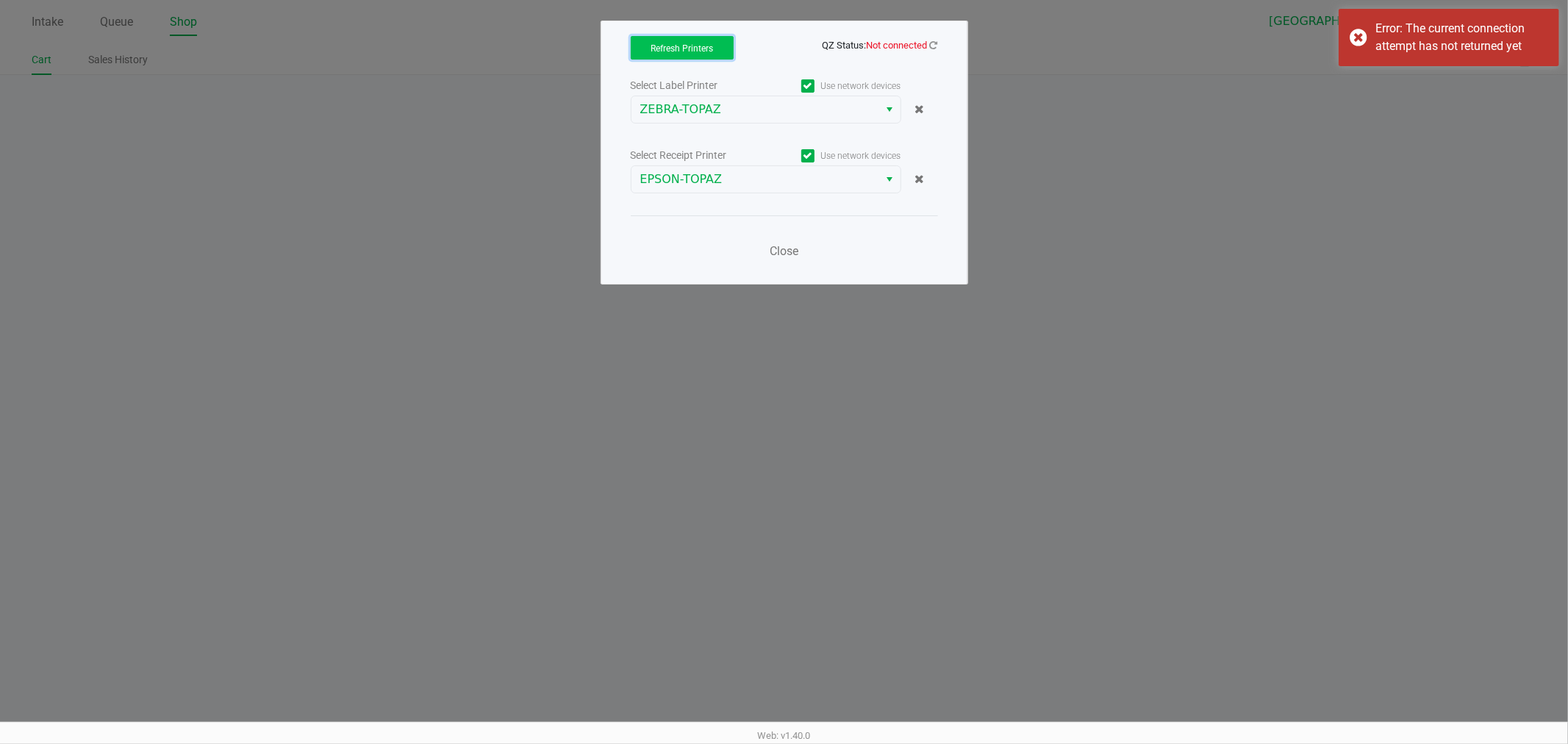
click at [716, 45] on button "Refresh Printers" at bounding box center [682, 48] width 103 height 24
click at [931, 42] on icon at bounding box center [934, 45] width 8 height 9
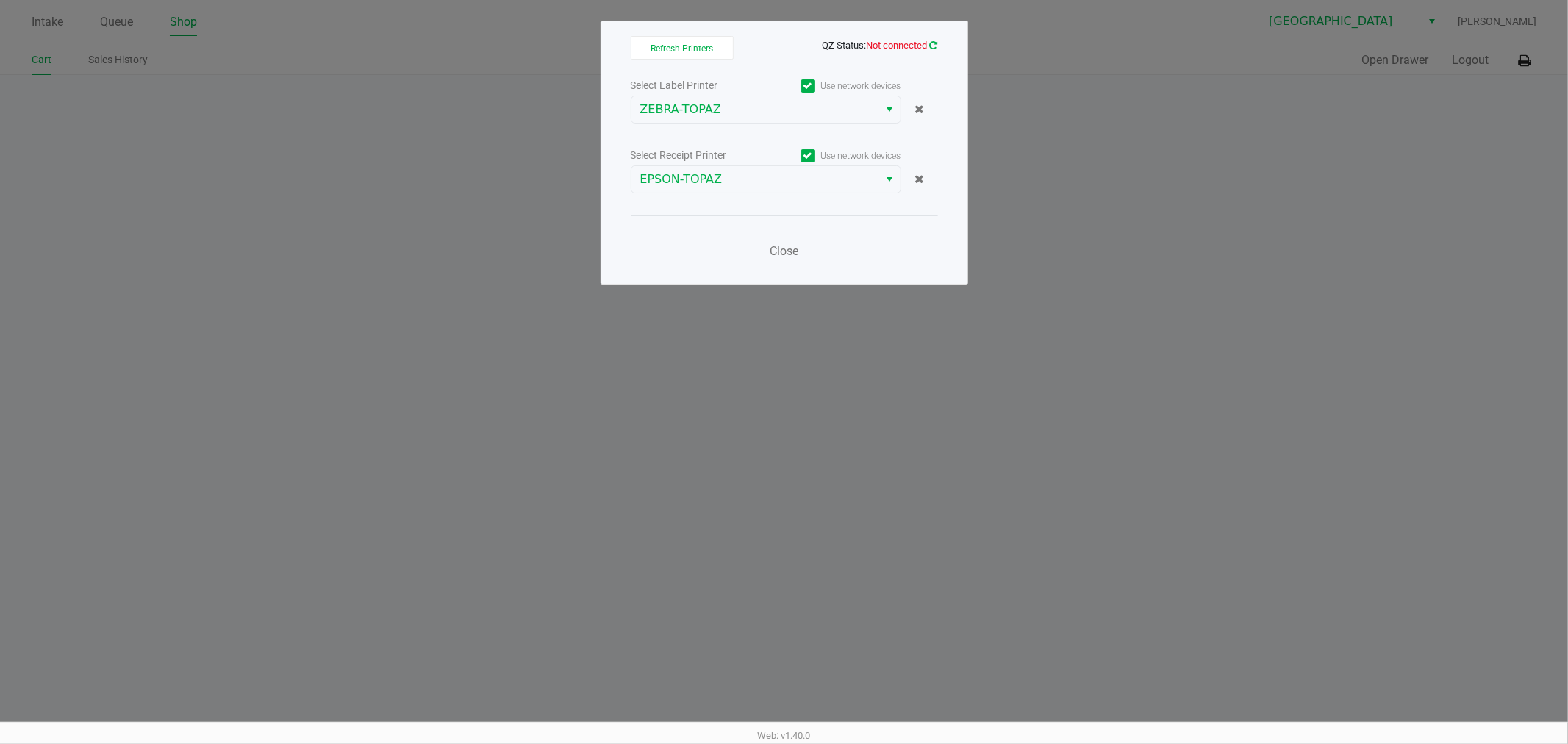
click at [933, 47] on icon at bounding box center [934, 45] width 8 height 9
click at [795, 251] on span "Close" at bounding box center [784, 251] width 29 height 14
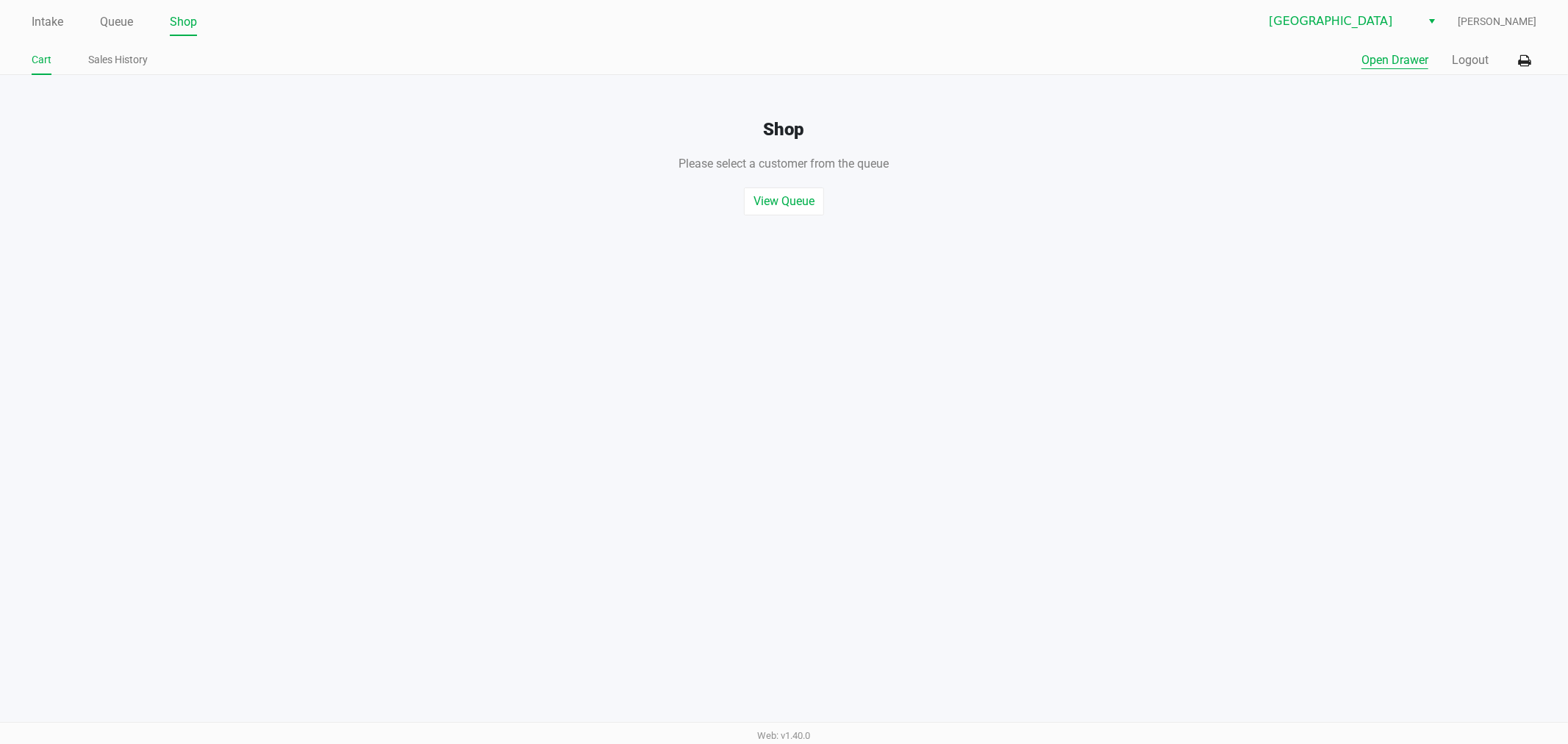
click at [1388, 56] on button "Open Drawer" at bounding box center [1395, 60] width 67 height 18
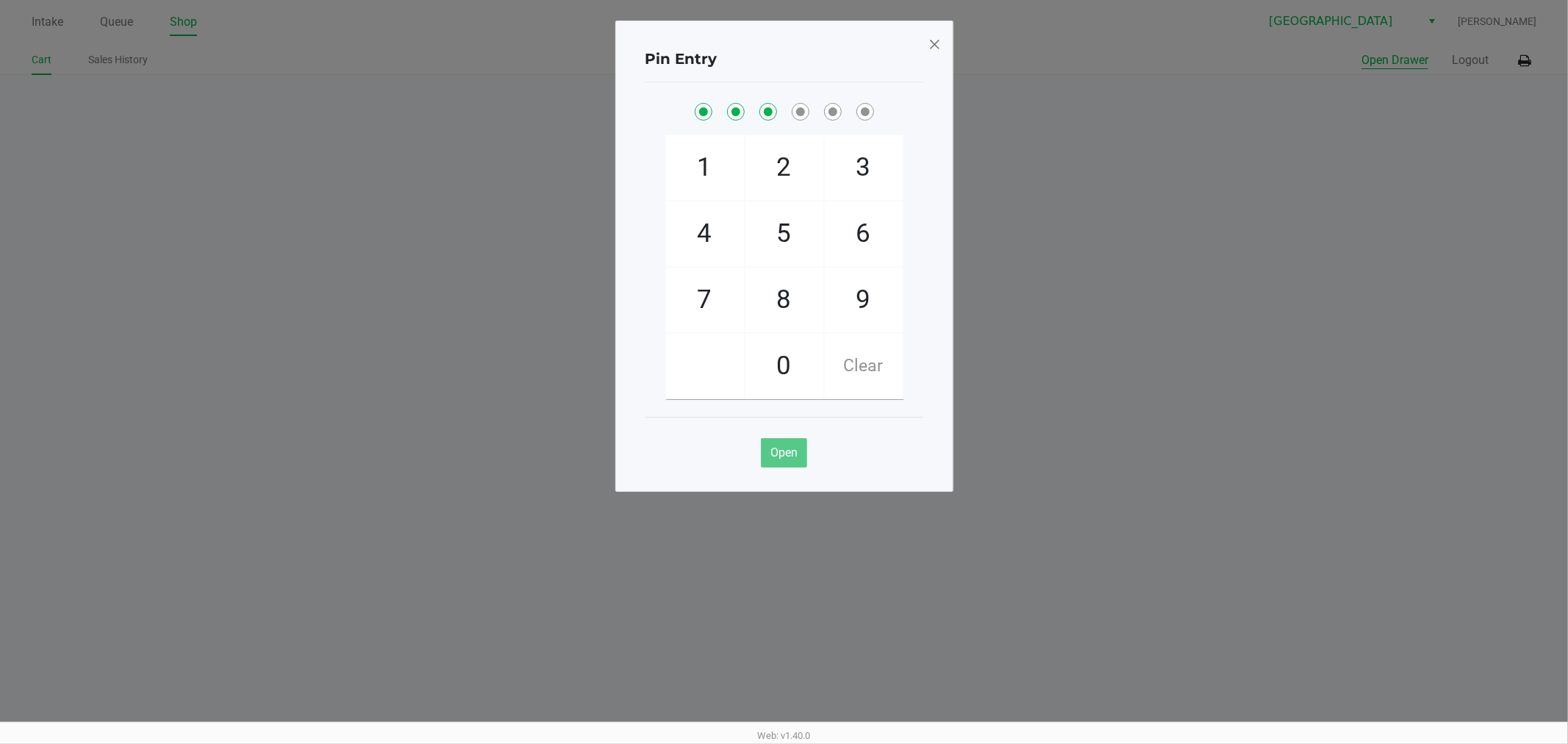
checkbox input "true"
click at [1361, 51] on button "Open Drawer" at bounding box center [1395, 60] width 67 height 18
checkbox input "true"
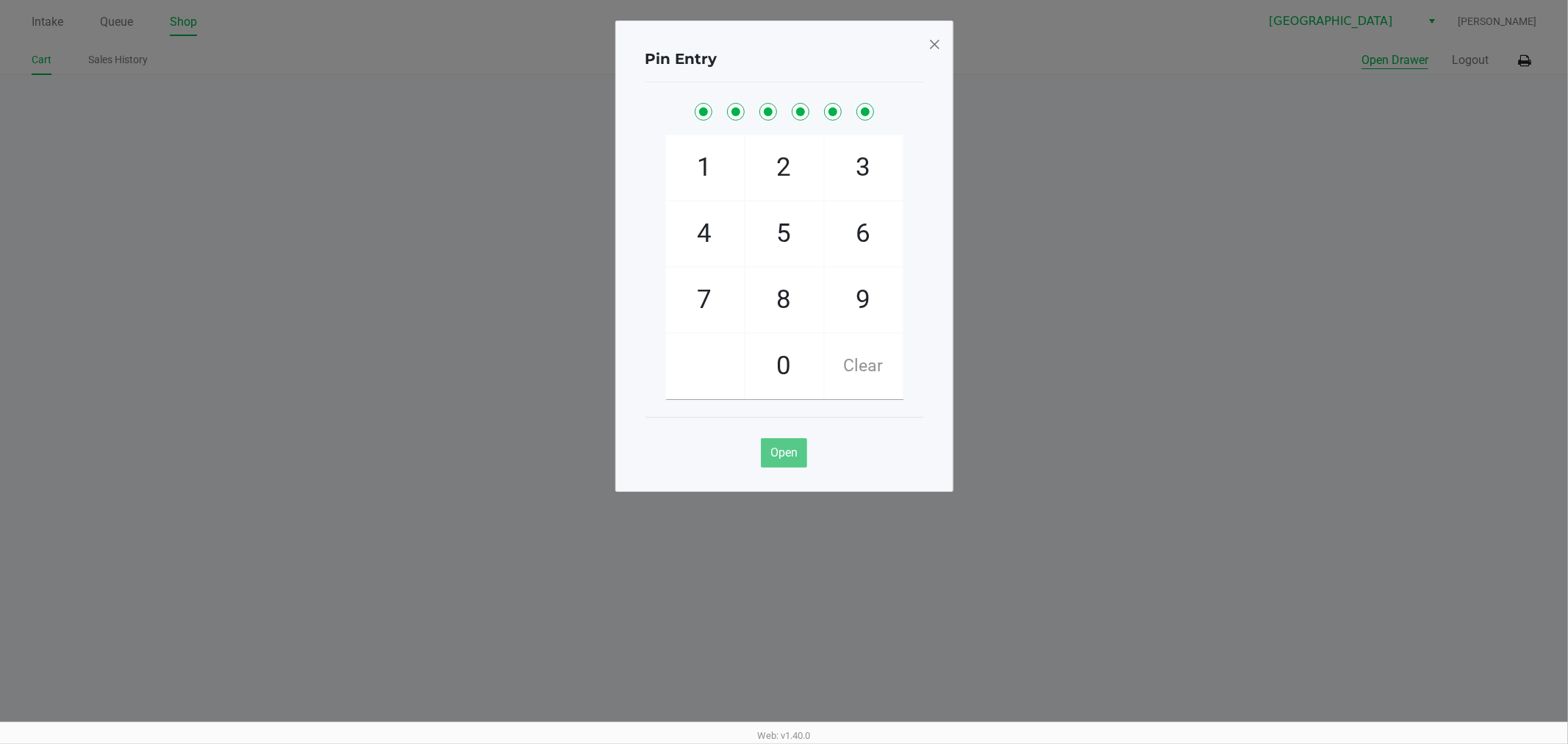
checkbox input "true"
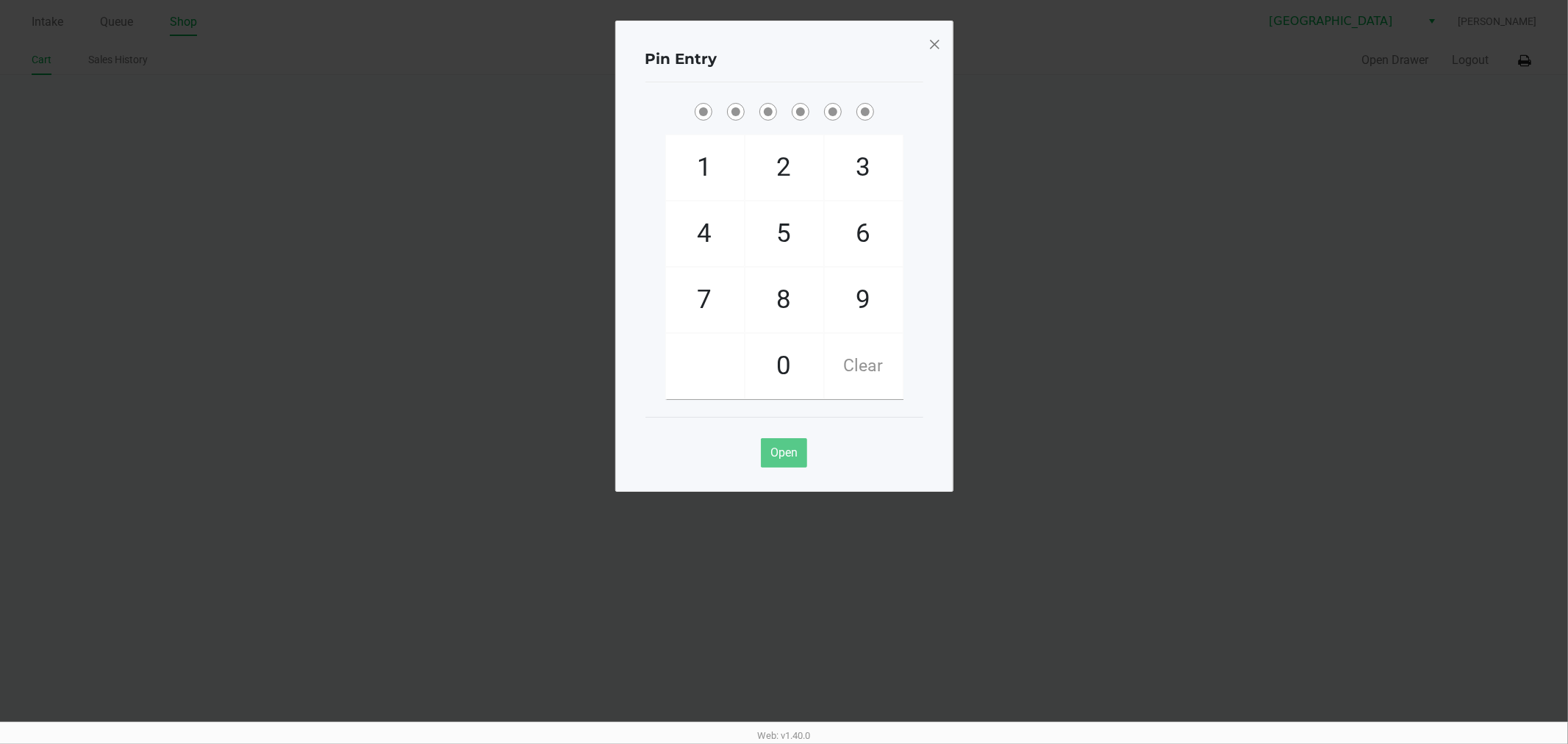
click at [936, 44] on span at bounding box center [934, 44] width 13 height 24
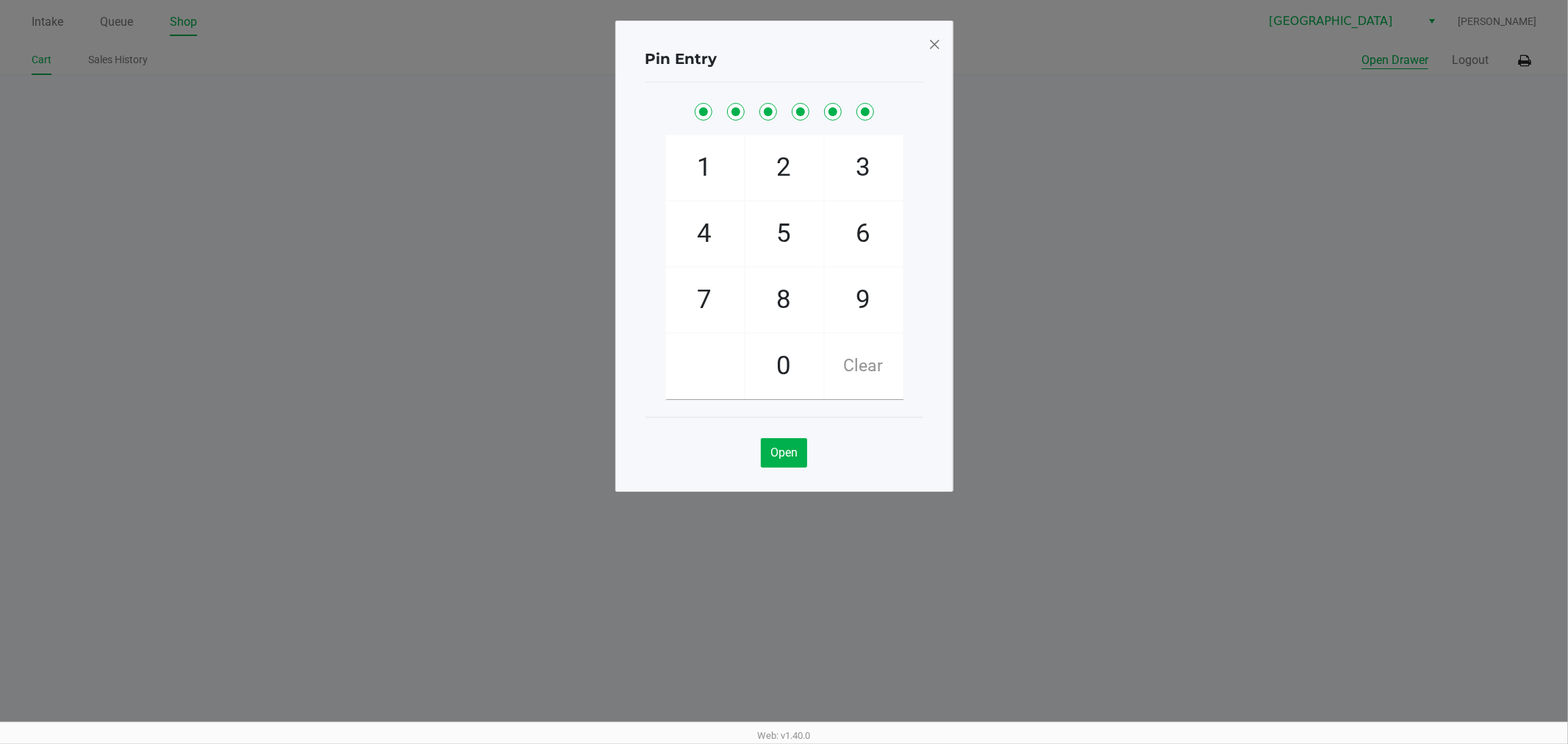
click at [1361, 51] on button "Open Drawer" at bounding box center [1395, 60] width 67 height 18
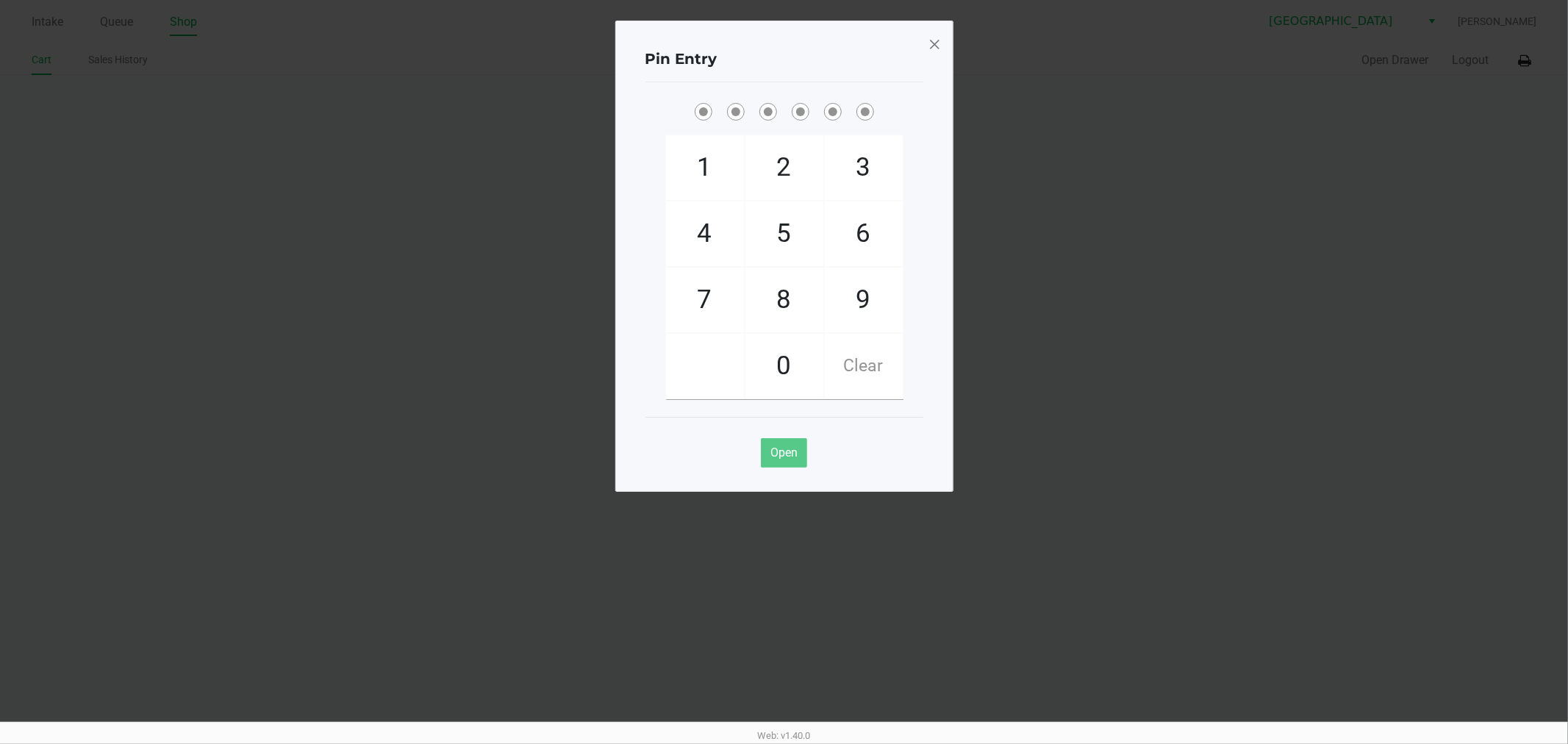
click at [936, 37] on span at bounding box center [934, 44] width 13 height 24
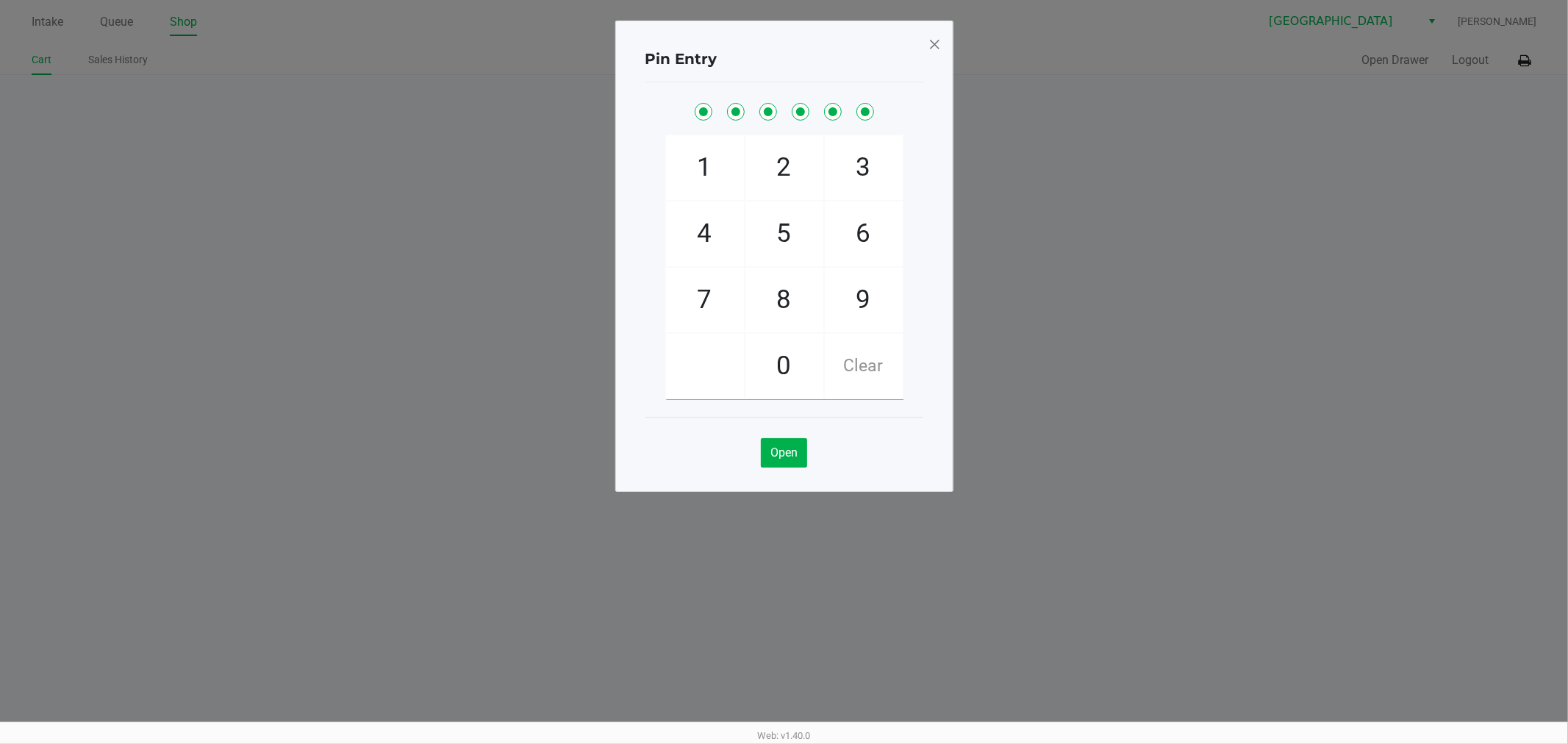
click at [936, 37] on div "Pin Entry 1 4 7 2 5 8 0 3 6 9 Clear Open" at bounding box center [784, 219] width 338 height 471
click at [936, 37] on span at bounding box center [934, 44] width 13 height 24
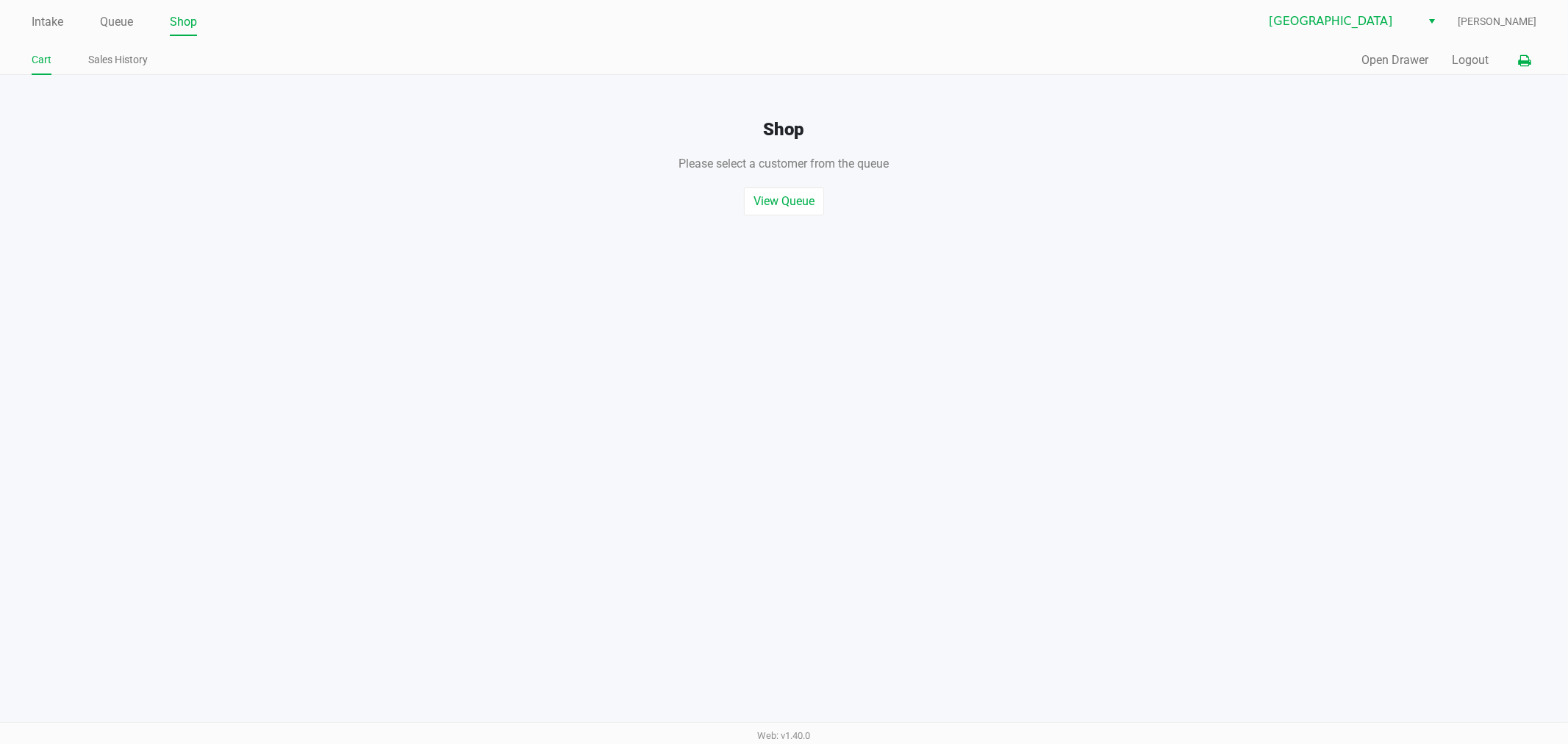
click at [1519, 66] on icon at bounding box center [1524, 61] width 13 height 10
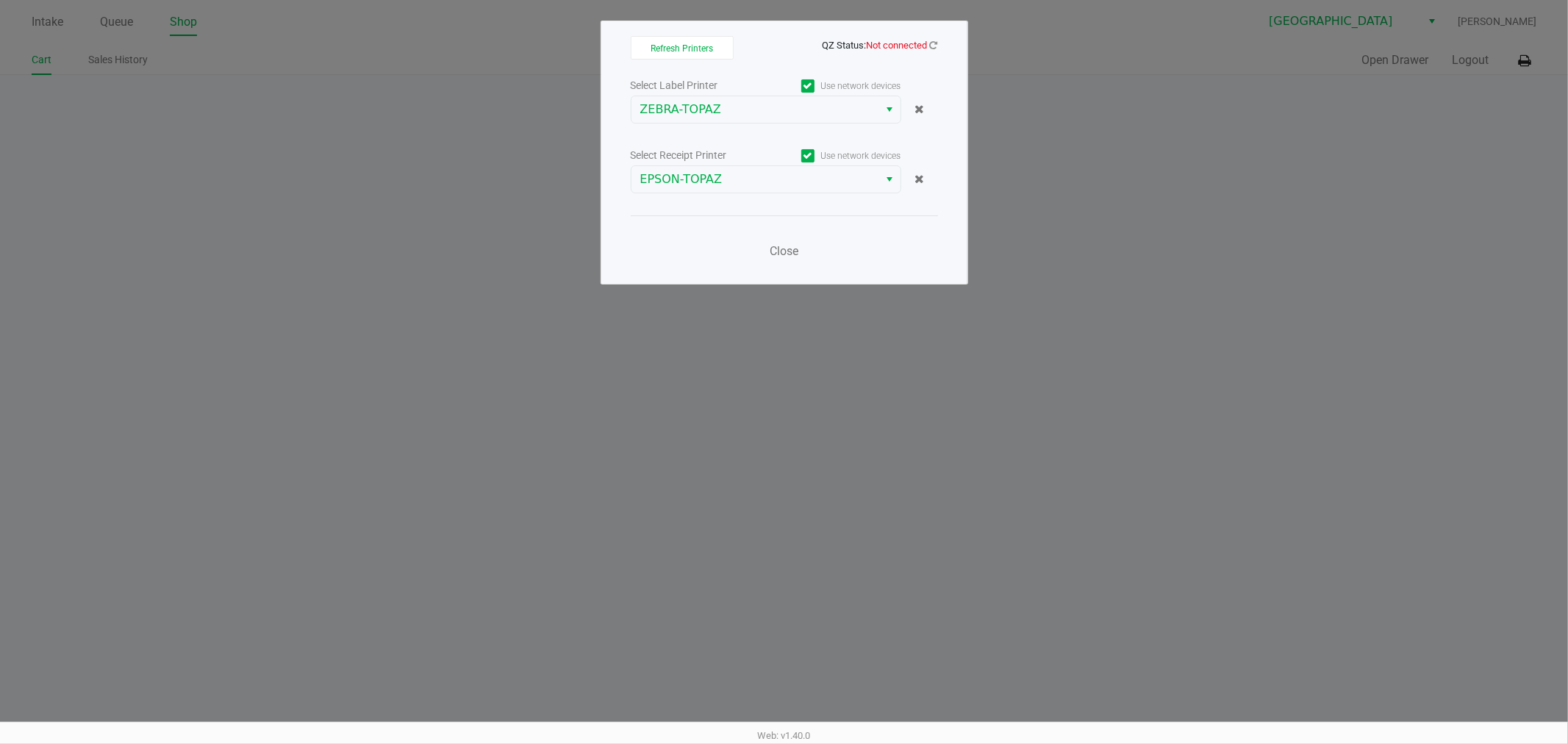
click at [931, 52] on span "QZ Status: Not connected" at bounding box center [784, 45] width 307 height 18
click at [933, 44] on icon at bounding box center [934, 45] width 8 height 9
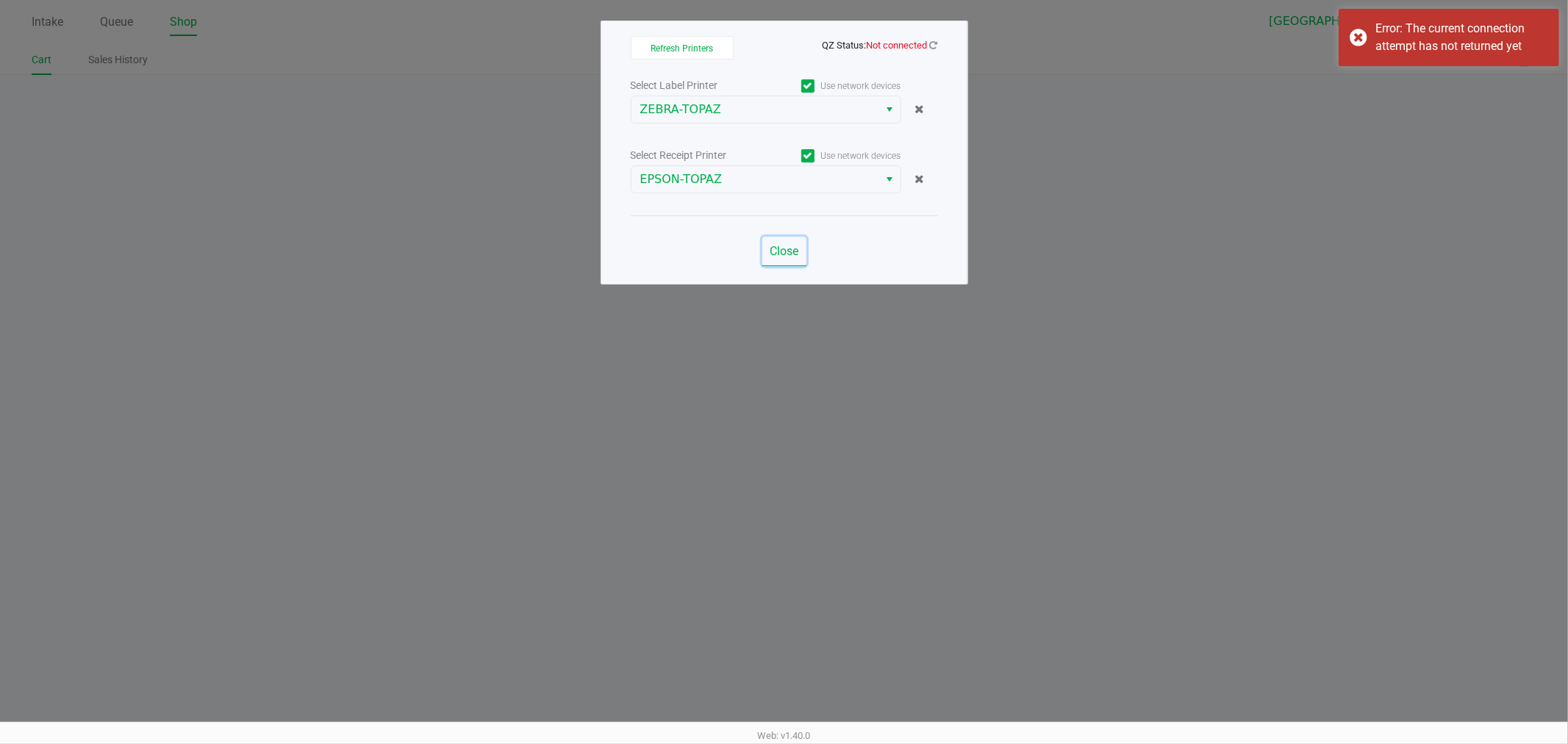
click at [787, 257] on span "Close" at bounding box center [784, 251] width 29 height 14
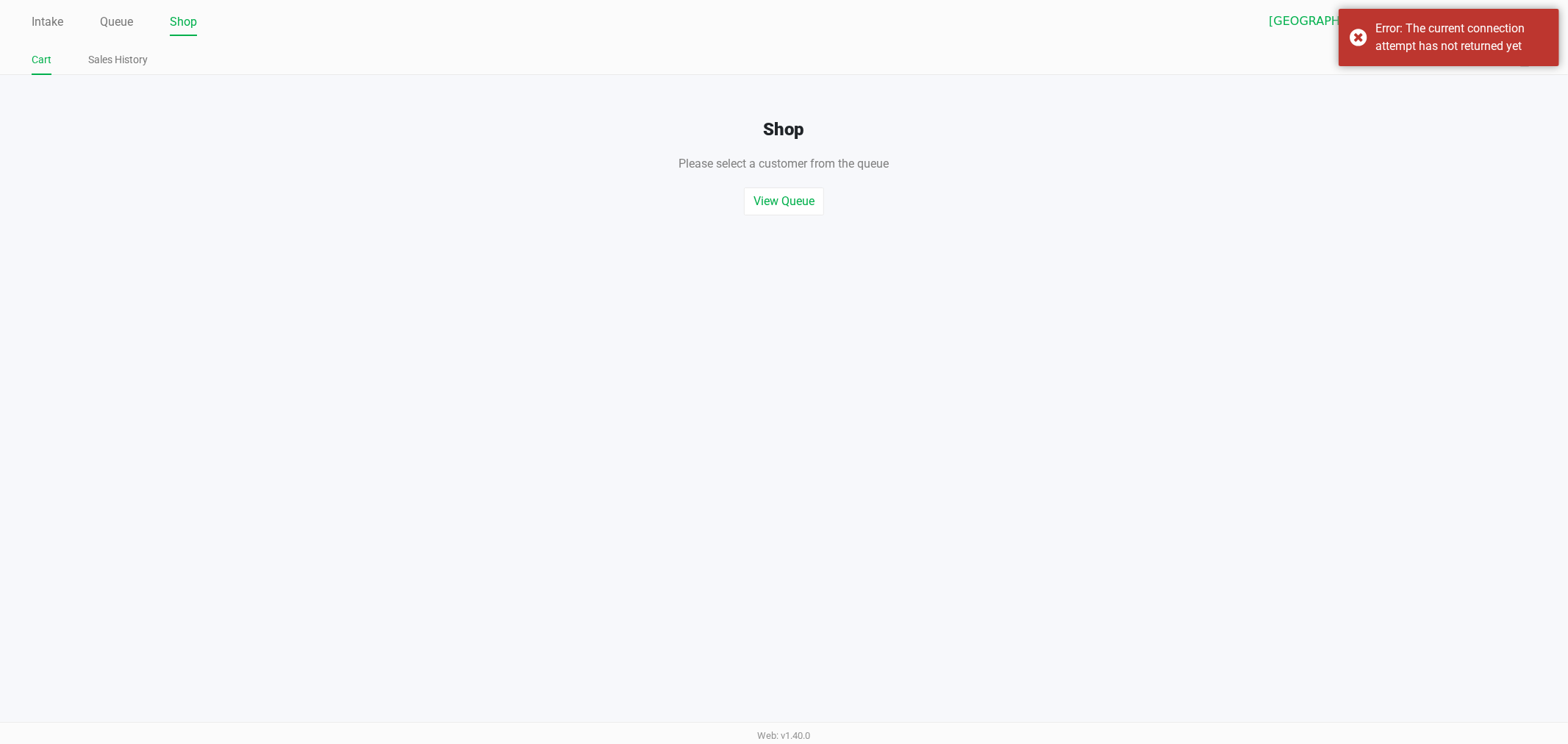
click at [1046, 147] on div "Please select a customer from the queue , or start a quick sale" at bounding box center [784, 156] width 1590 height 32
